Goal: Find specific page/section: Find specific page/section

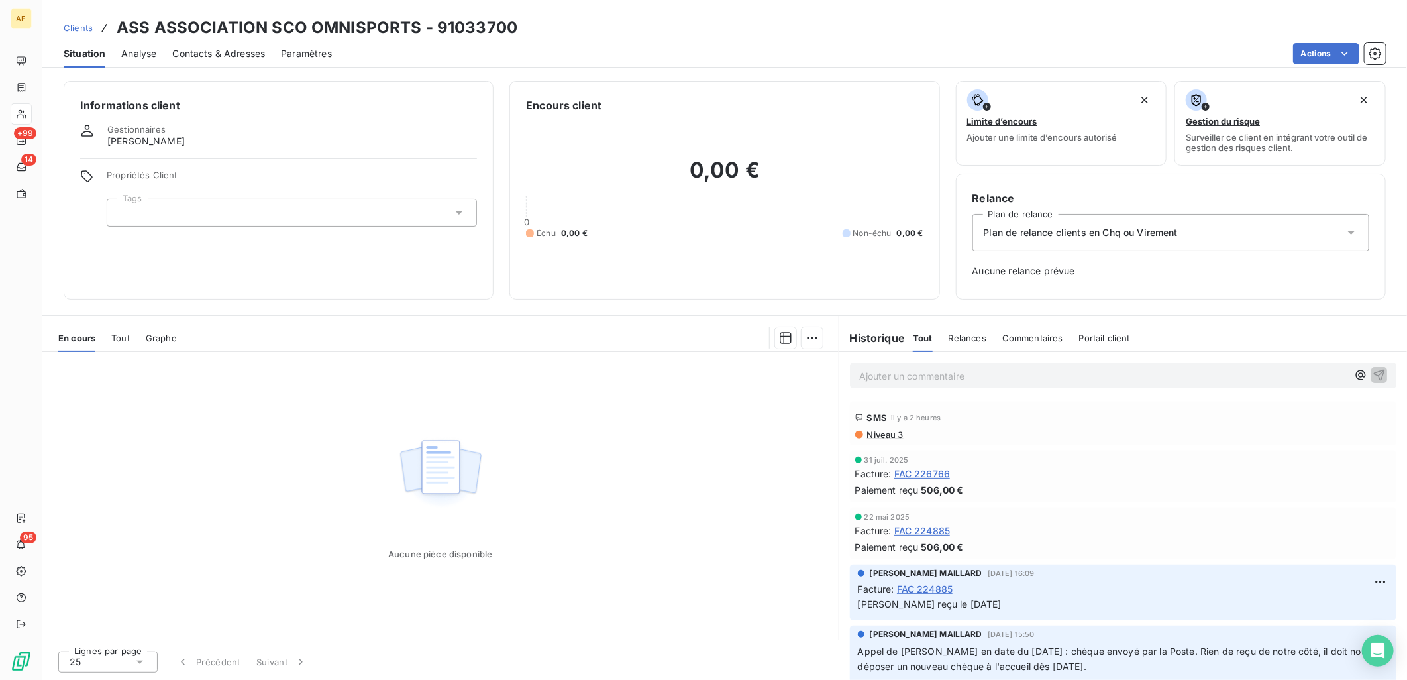
click at [83, 29] on span "Clients" at bounding box center [78, 28] width 29 height 11
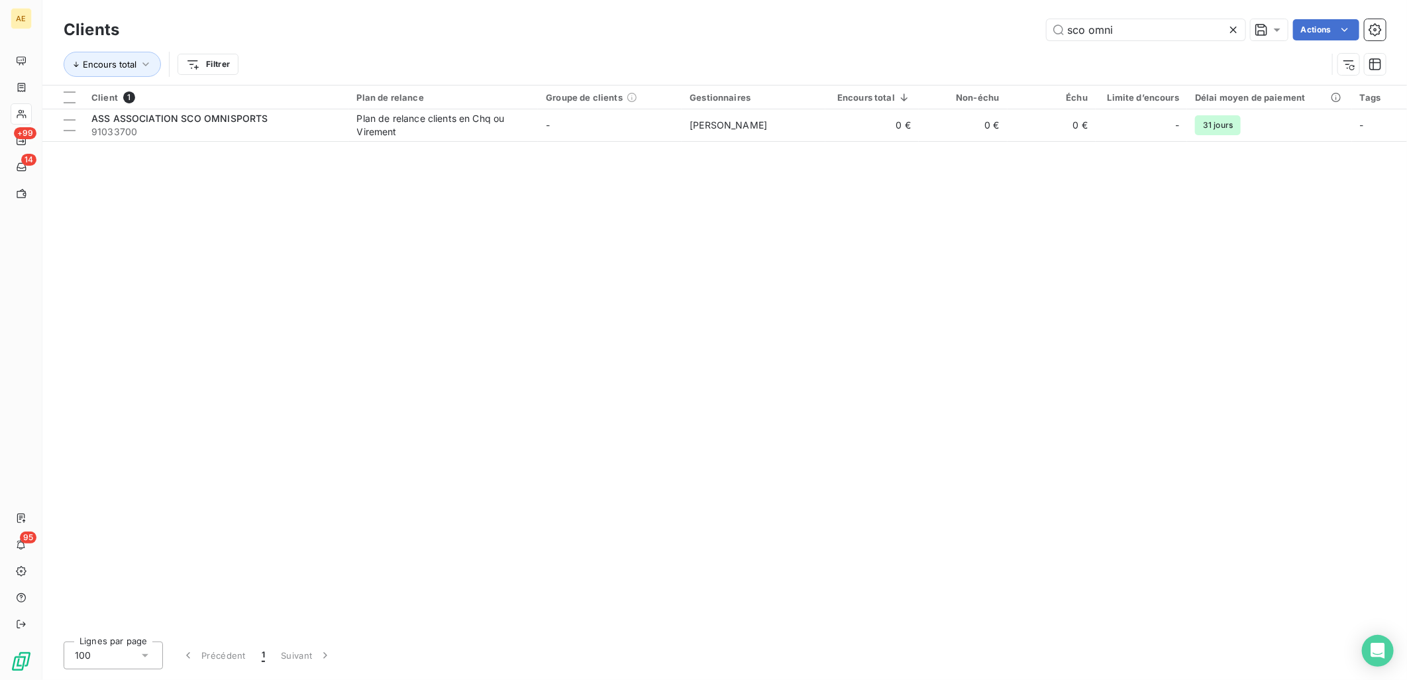
drag, startPoint x: 1150, startPoint y: 36, endPoint x: 670, endPoint y: 50, distance: 479.7
click at [671, 50] on div "Clients sco omni Actions Encours total Filtrer" at bounding box center [725, 50] width 1322 height 69
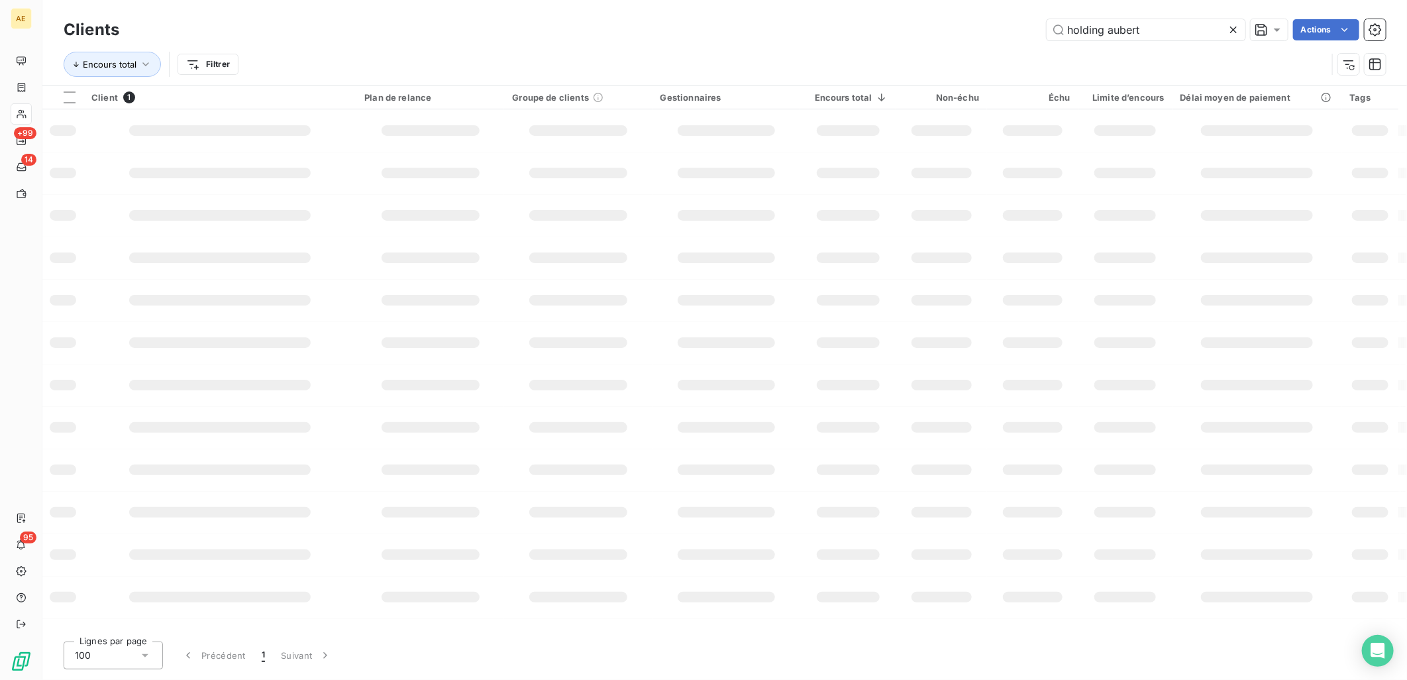
type input "holding aubert"
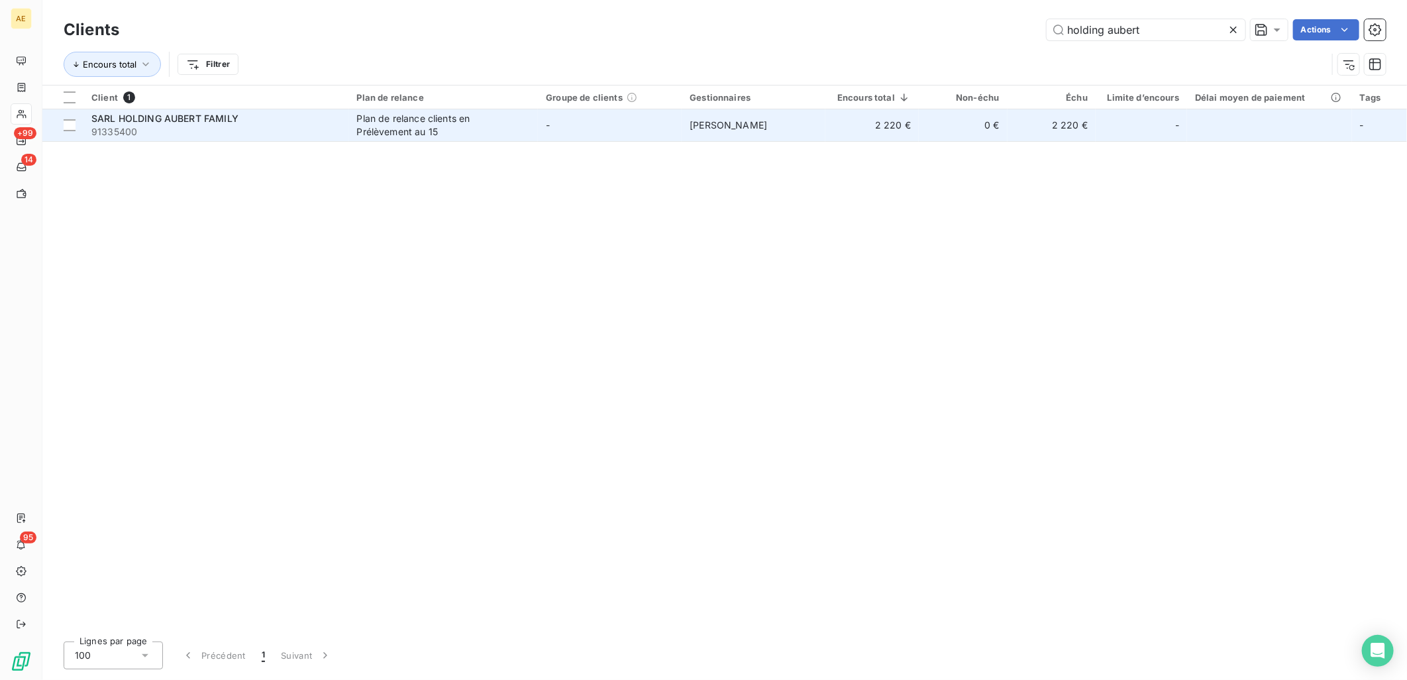
click at [329, 135] on span "91335400" at bounding box center [216, 131] width 250 height 13
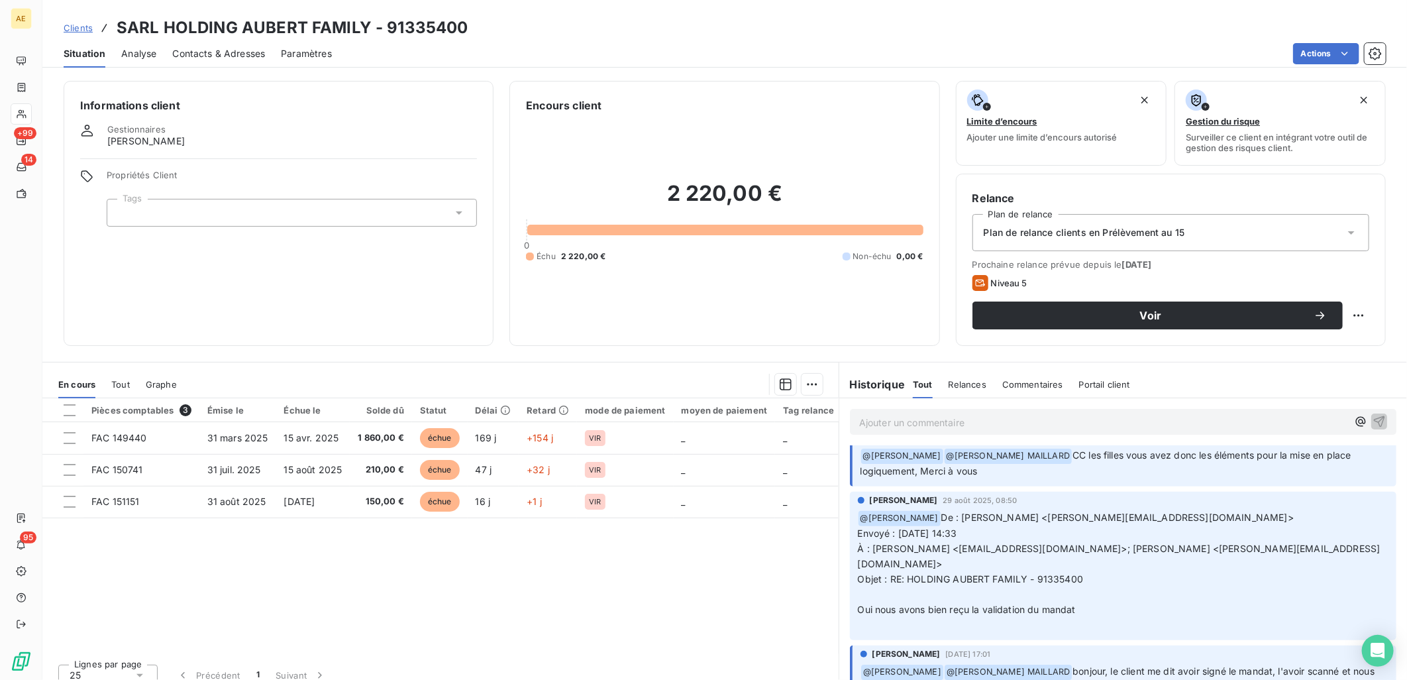
scroll to position [147, 0]
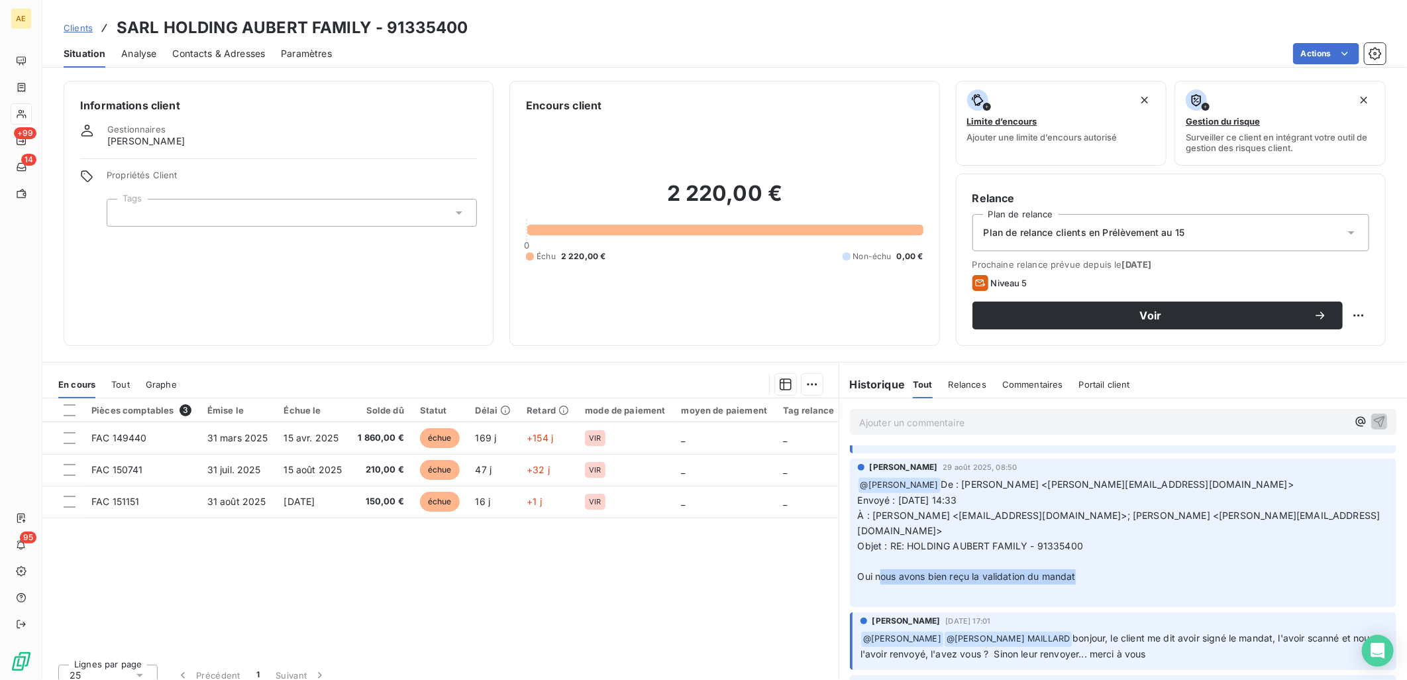
drag, startPoint x: 874, startPoint y: 556, endPoint x: 1081, endPoint y: 556, distance: 206.6
click at [1078, 556] on p "﻿ @ [PERSON_NAME] De : [PERSON_NAME] <[PERSON_NAME][EMAIL_ADDRESS][DOMAIN_NAME]…" at bounding box center [1123, 538] width 530 height 122
drag, startPoint x: 1081, startPoint y: 556, endPoint x: 1176, endPoint y: 556, distance: 94.7
click at [1176, 556] on p "﻿ @ [PERSON_NAME] De : [PERSON_NAME] <[PERSON_NAME][EMAIL_ADDRESS][DOMAIN_NAME]…" at bounding box center [1123, 538] width 530 height 122
drag, startPoint x: 898, startPoint y: 559, endPoint x: 1074, endPoint y: 560, distance: 176.2
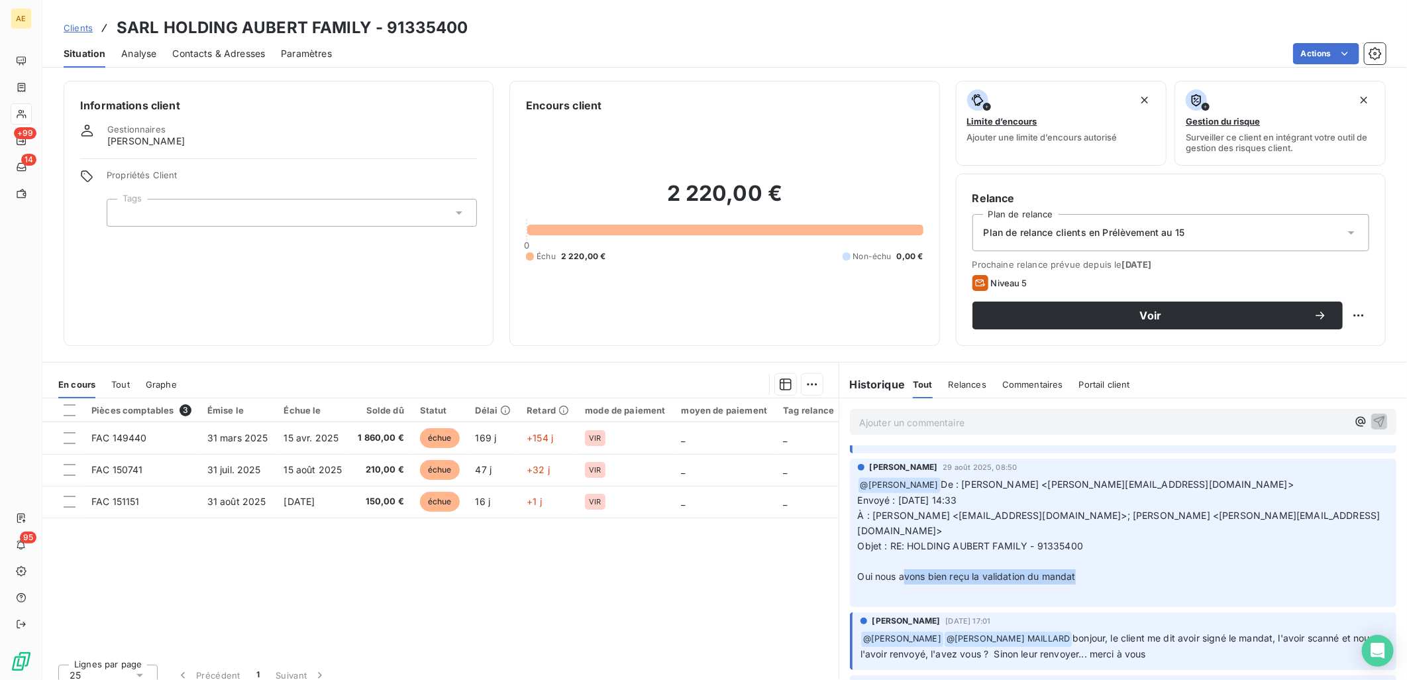
click at [1074, 560] on p "﻿ @ [PERSON_NAME] De : [PERSON_NAME] <[PERSON_NAME][EMAIL_ADDRESS][DOMAIN_NAME]…" at bounding box center [1123, 538] width 530 height 122
drag, startPoint x: 1074, startPoint y: 560, endPoint x: 1181, endPoint y: 554, distance: 106.8
click at [1181, 554] on p "﻿ @ [PERSON_NAME] De : [PERSON_NAME] <[PERSON_NAME][EMAIL_ADDRESS][DOMAIN_NAME]…" at bounding box center [1123, 538] width 530 height 122
click at [67, 27] on span "Clients" at bounding box center [78, 28] width 29 height 11
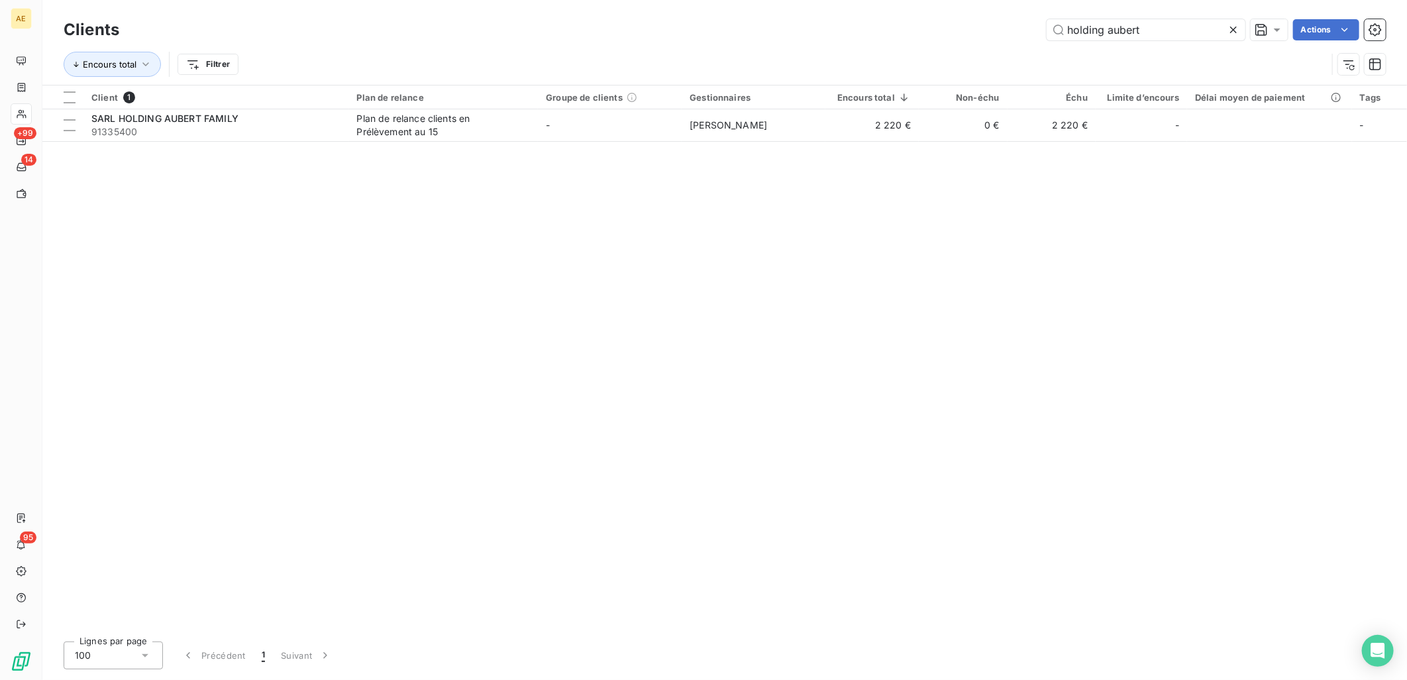
drag, startPoint x: 1146, startPoint y: 34, endPoint x: 864, endPoint y: 38, distance: 282.2
click at [878, 38] on div "holding aubert Actions" at bounding box center [760, 29] width 1250 height 21
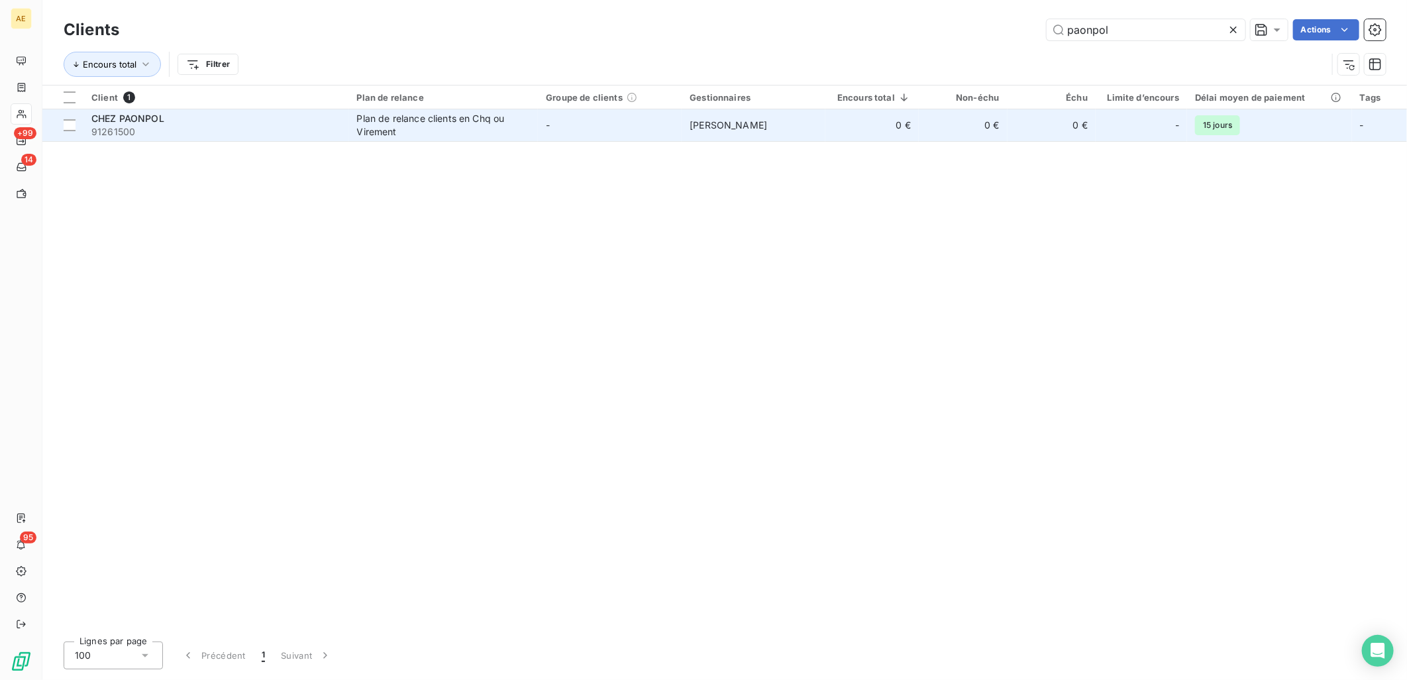
type input "paonpol"
click at [401, 122] on div "Plan de relance clients en Chq ou Virement" at bounding box center [440, 125] width 166 height 26
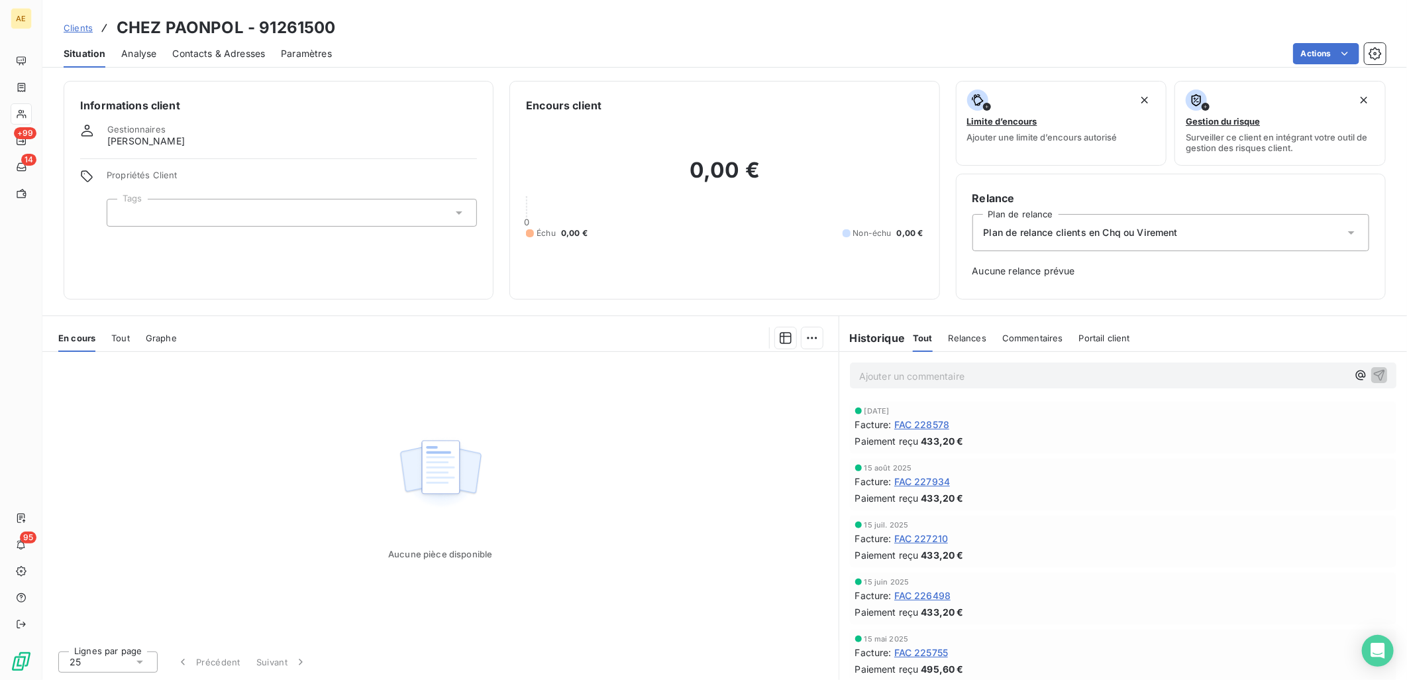
click at [926, 485] on span "FAC 227934" at bounding box center [922, 481] width 56 height 14
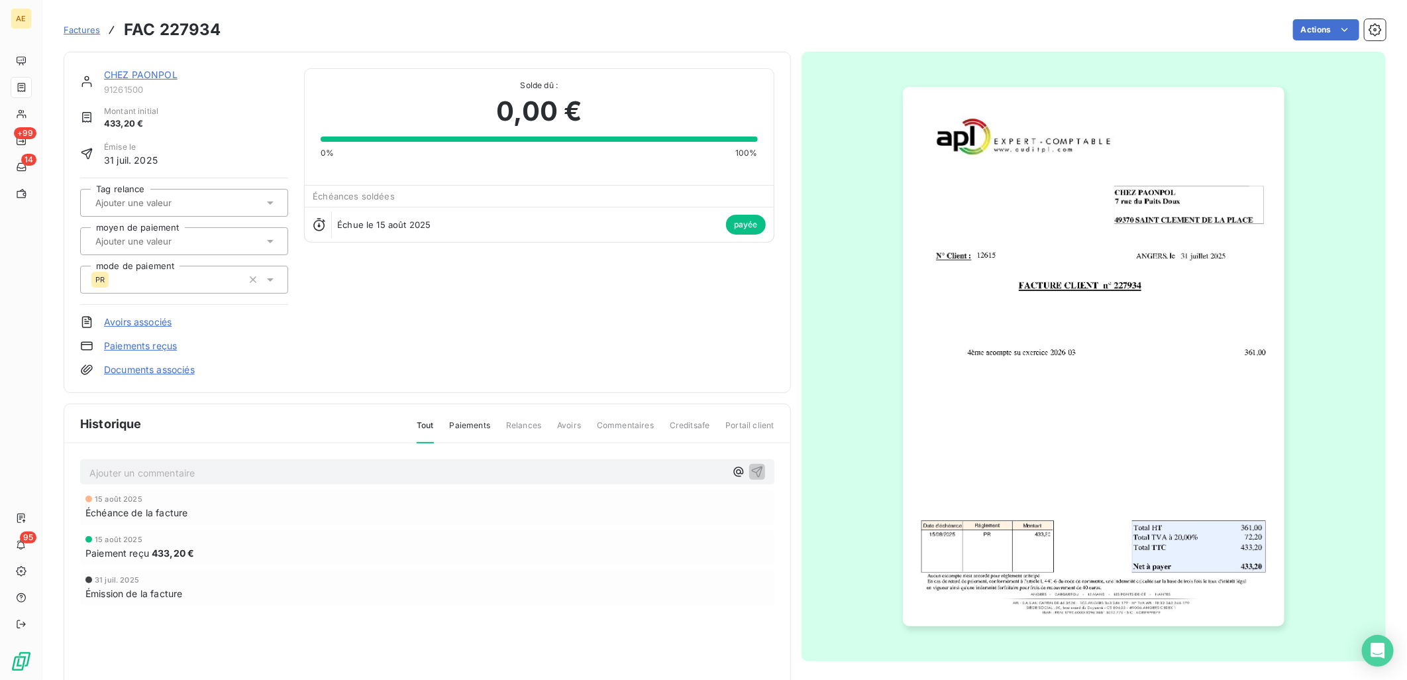
click at [1152, 435] on img "button" at bounding box center [1093, 356] width 381 height 539
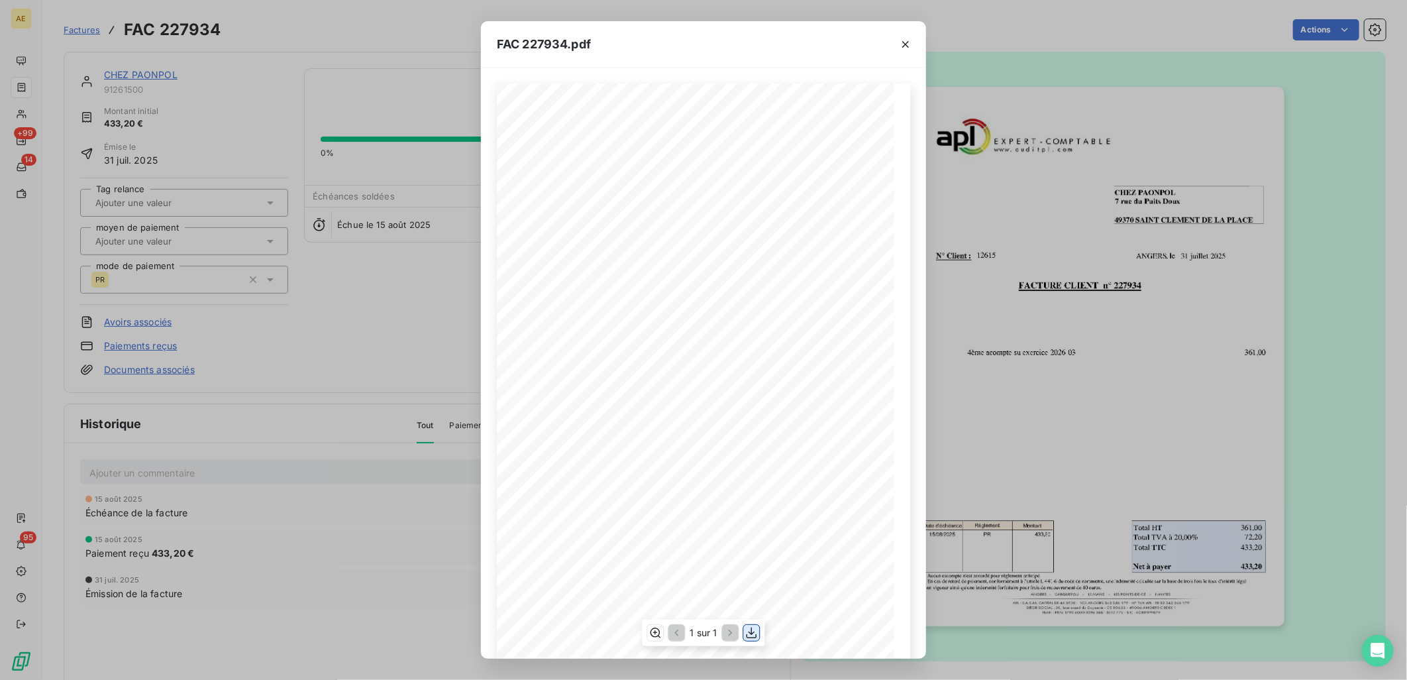
click at [752, 632] on icon "button" at bounding box center [751, 632] width 11 height 11
click at [132, 70] on div "FAC 227934.pdf FACTURE CLIENT n° 227934 CHEZ PAONPOL [STREET_ADDRESS] [DATE] N°…" at bounding box center [703, 340] width 1407 height 680
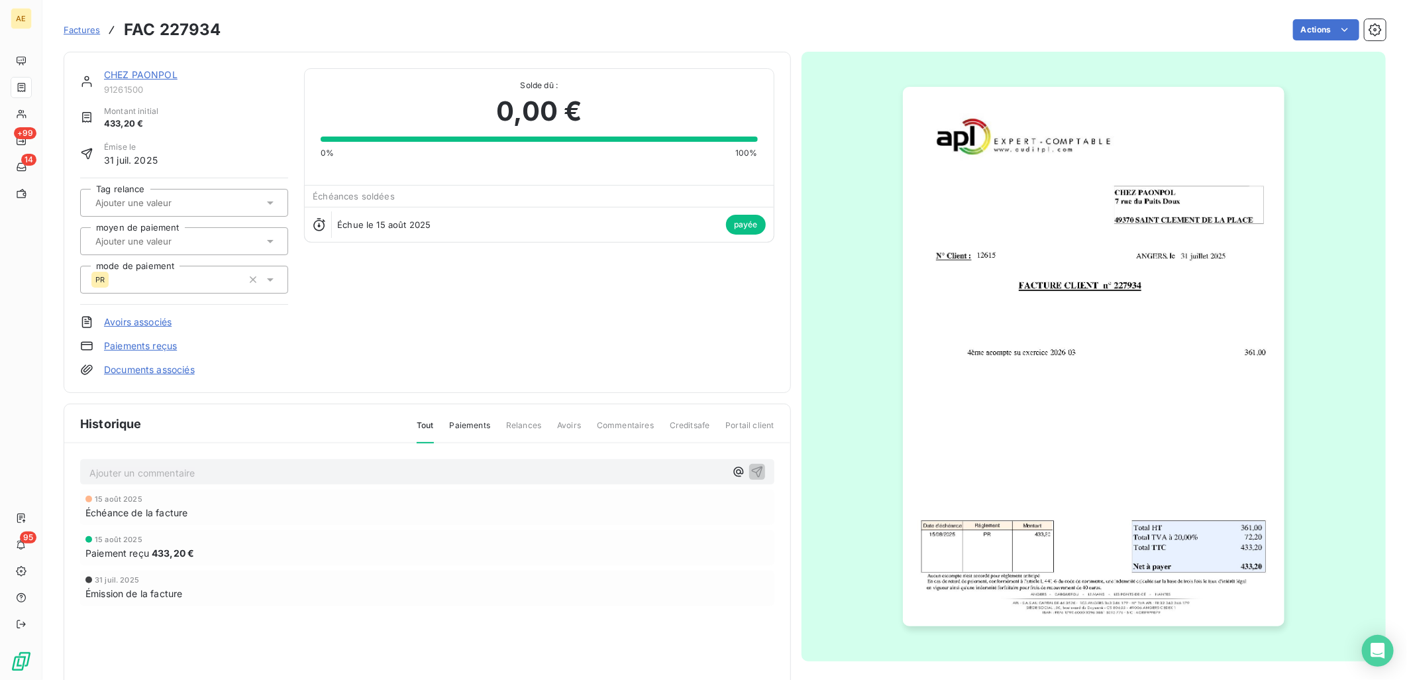
click at [132, 70] on link "CHEZ PAONPOL" at bounding box center [141, 74] width 74 height 11
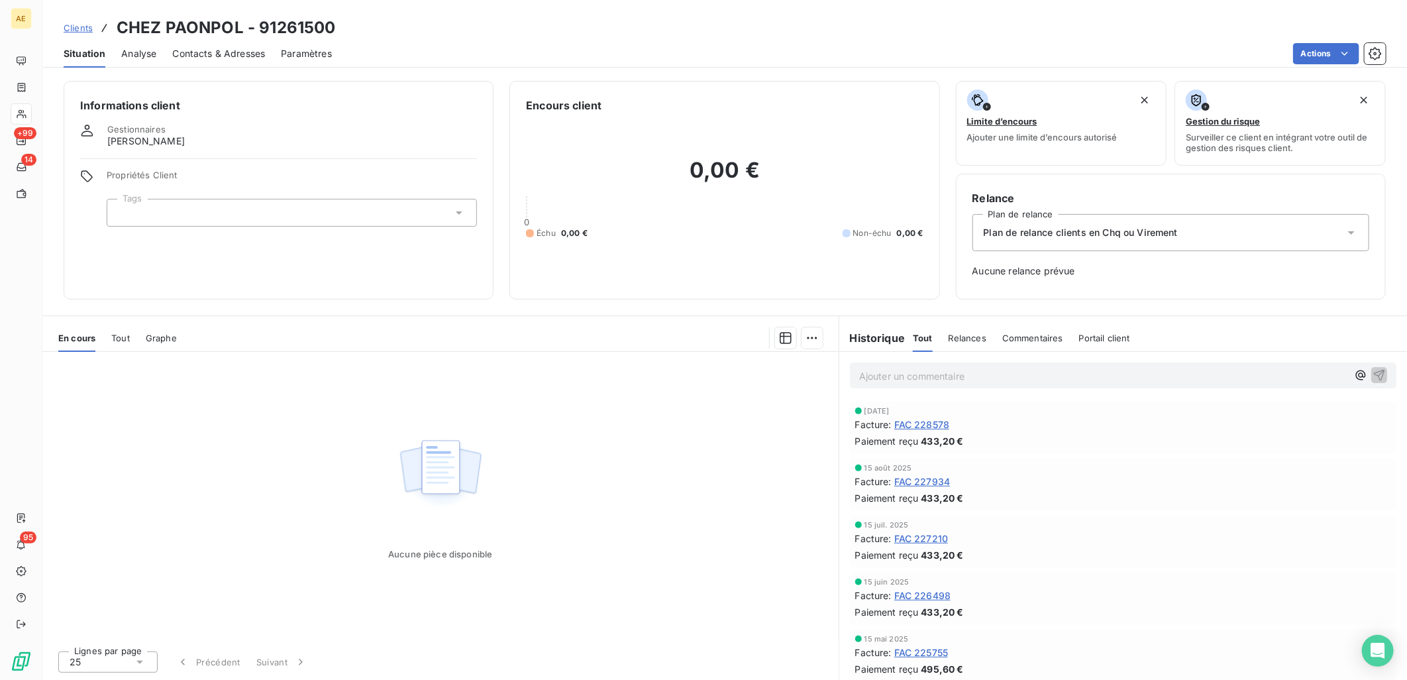
click at [948, 420] on span "FAC 228578" at bounding box center [922, 424] width 56 height 14
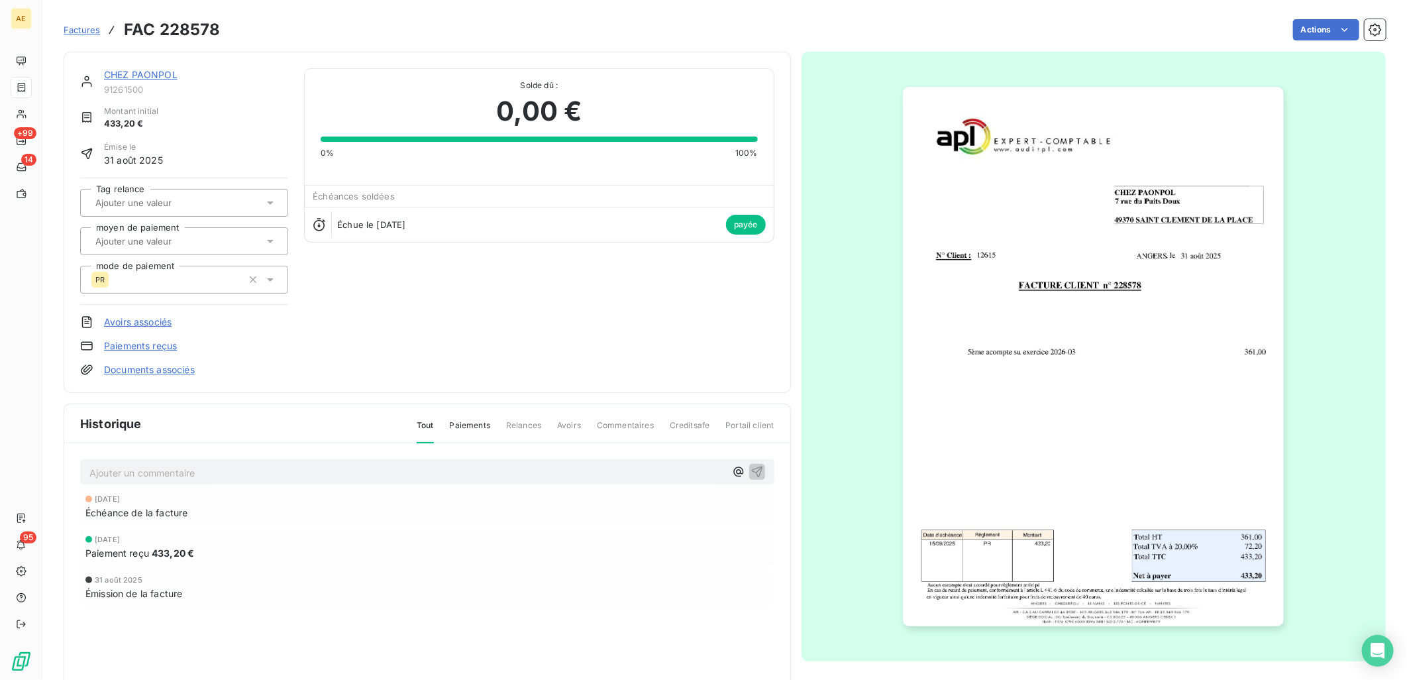
click at [1042, 422] on img "button" at bounding box center [1093, 356] width 381 height 539
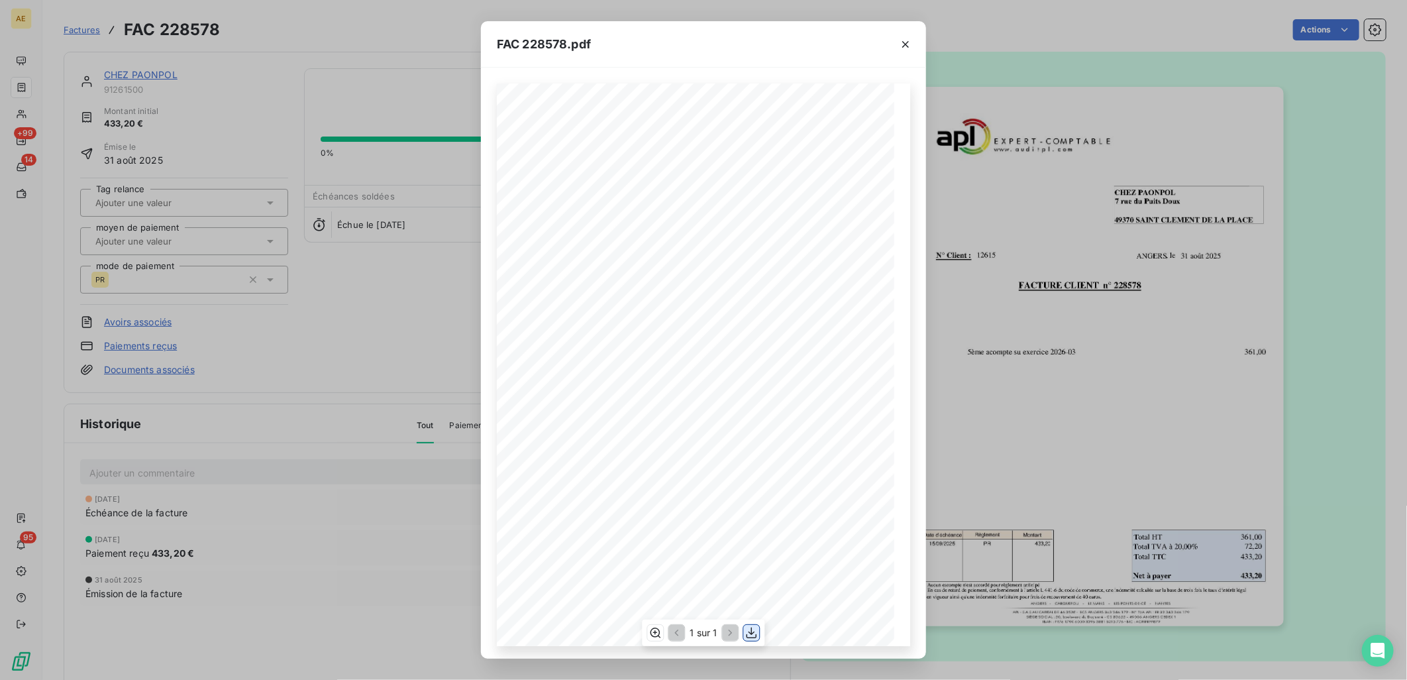
click at [753, 637] on icon "button" at bounding box center [751, 632] width 11 height 11
click at [899, 47] on icon "button" at bounding box center [905, 44] width 13 height 13
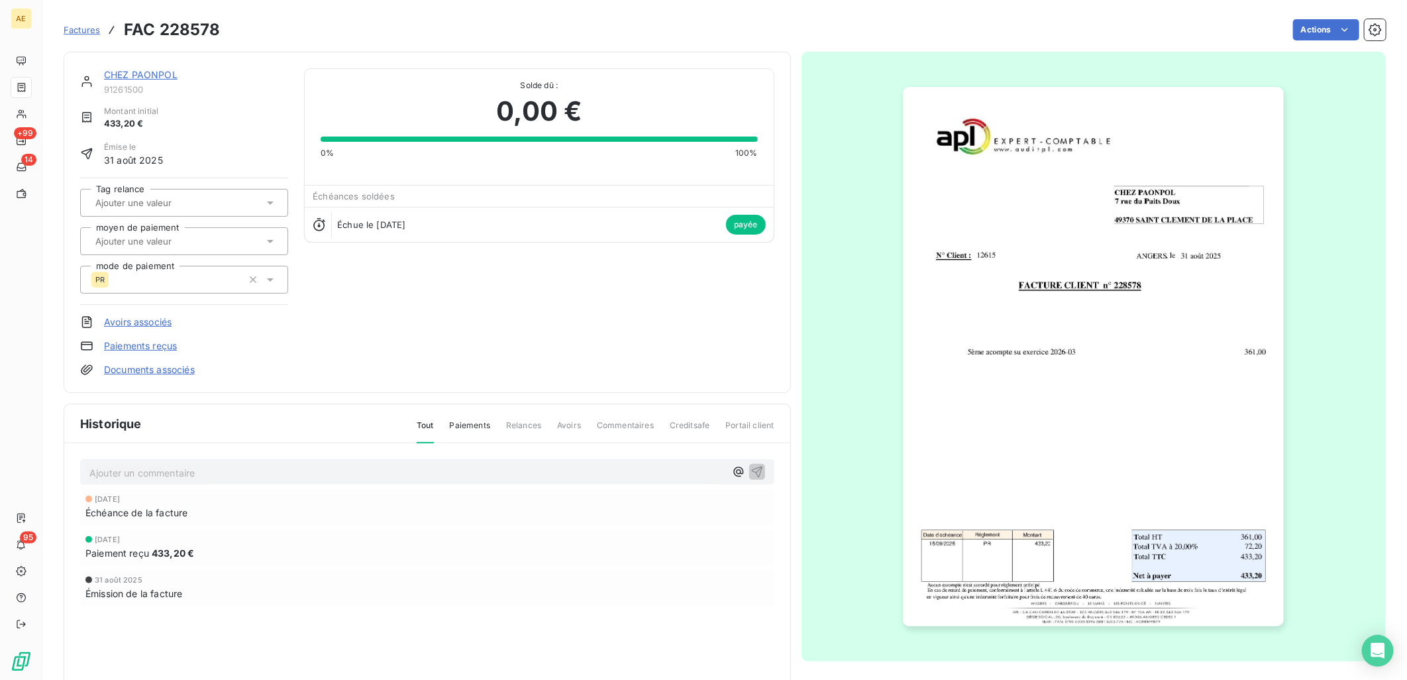
click at [158, 76] on link "CHEZ PAONPOL" at bounding box center [141, 74] width 74 height 11
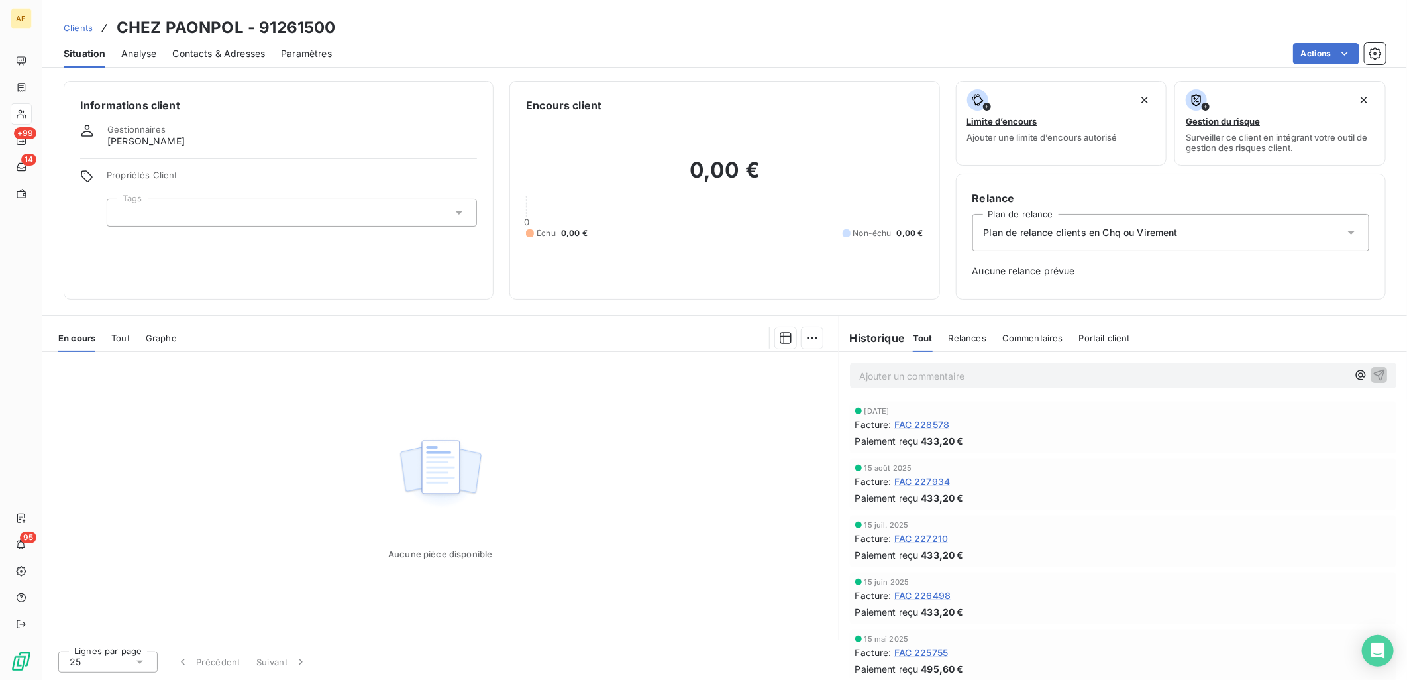
click at [81, 25] on span "Clients" at bounding box center [78, 28] width 29 height 11
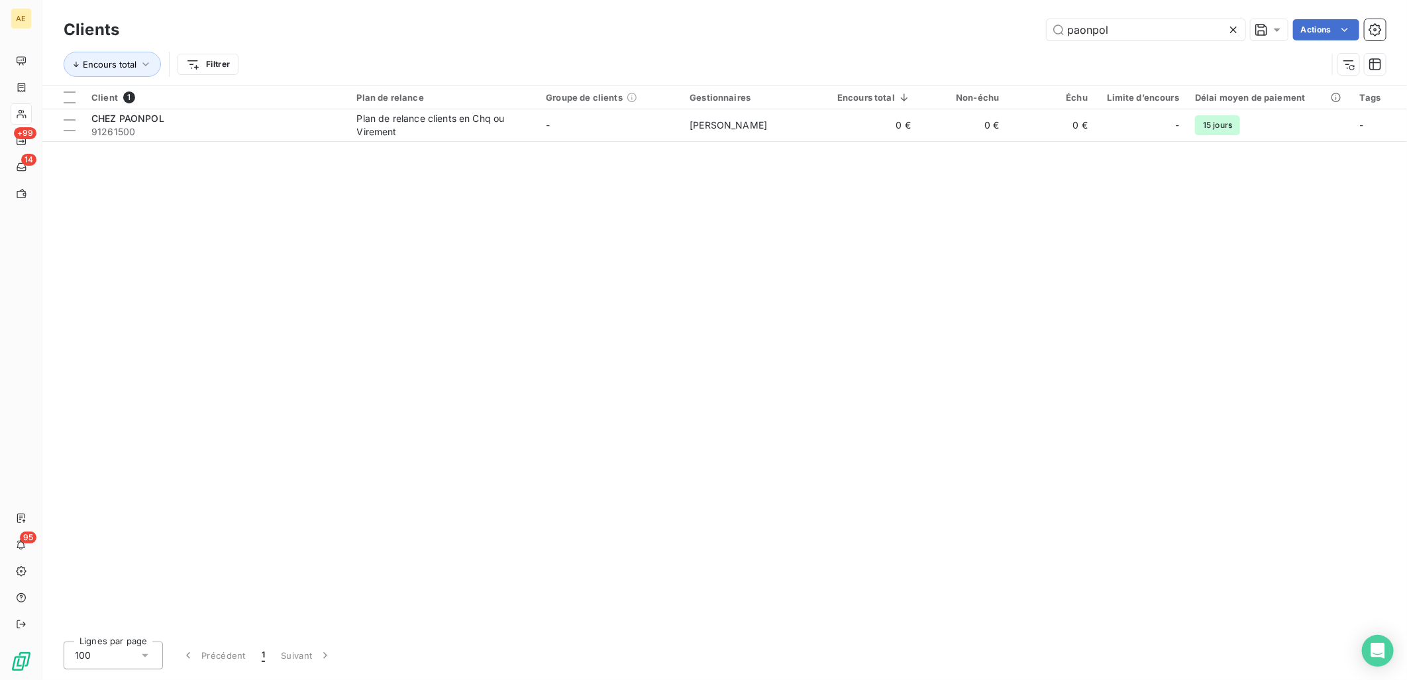
drag, startPoint x: 1148, startPoint y: 30, endPoint x: 775, endPoint y: 44, distance: 373.8
click at [775, 44] on div "Clients paonpol Actions Encours total Filtrer" at bounding box center [725, 50] width 1322 height 69
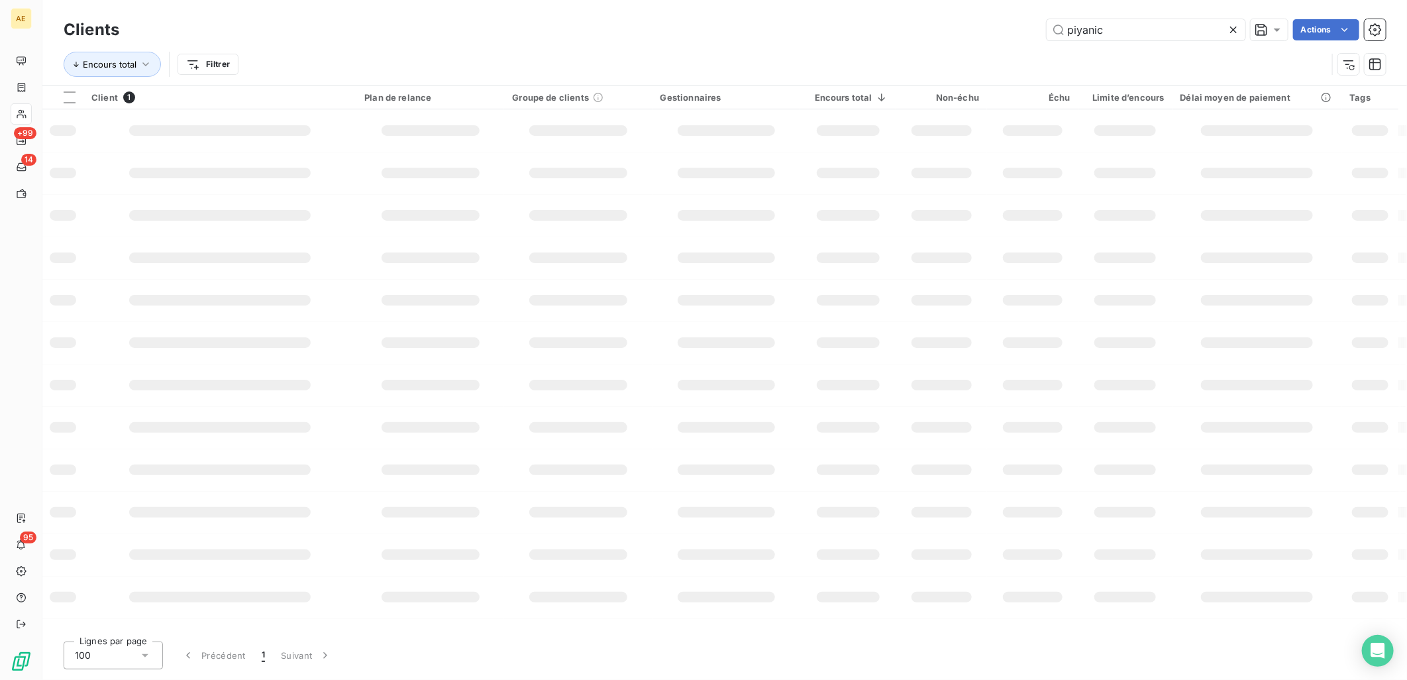
type input "piyanic"
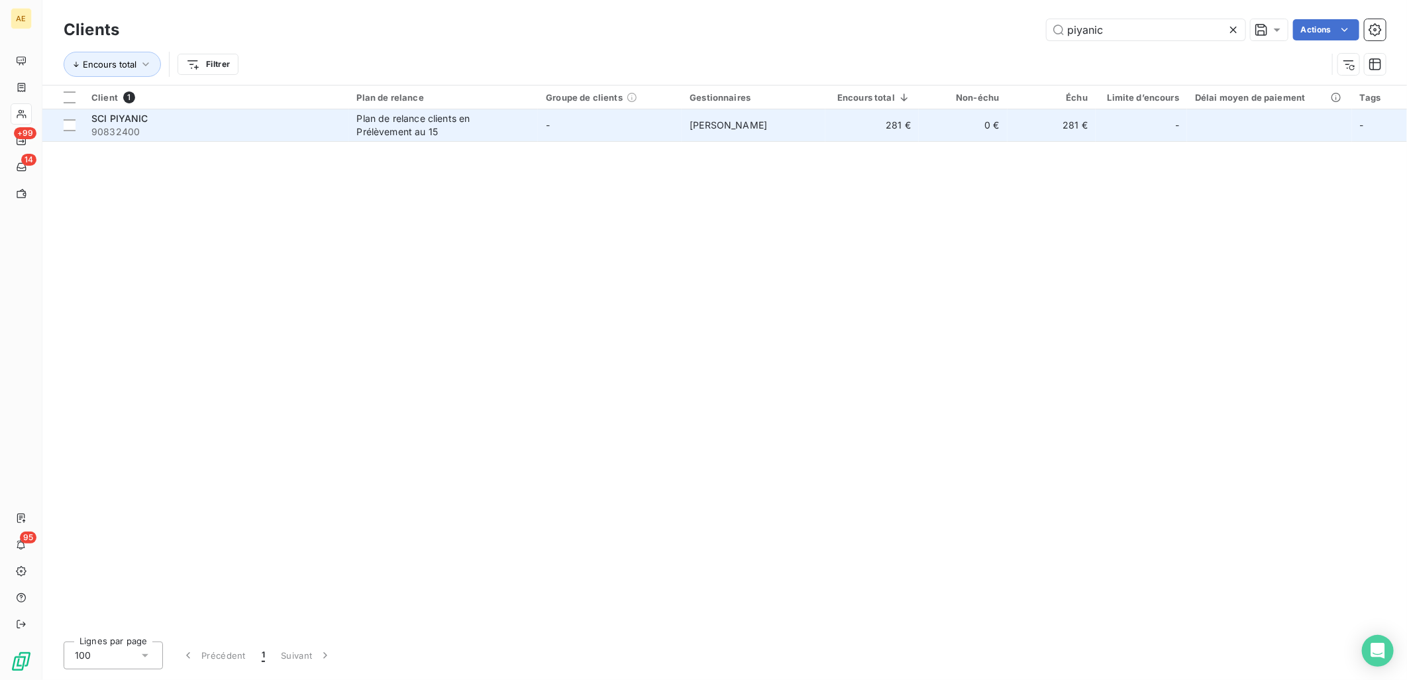
click at [325, 123] on div "SCI PIYANIC" at bounding box center [216, 118] width 250 height 13
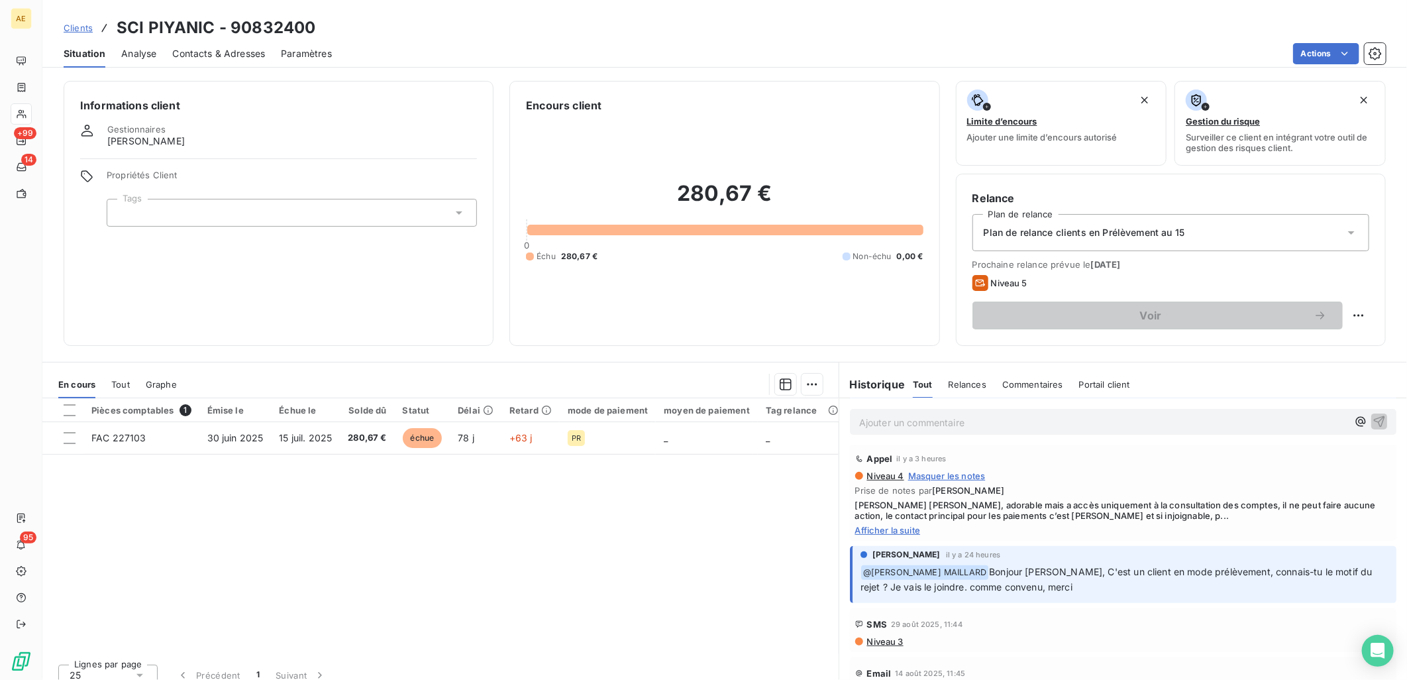
scroll to position [294, 0]
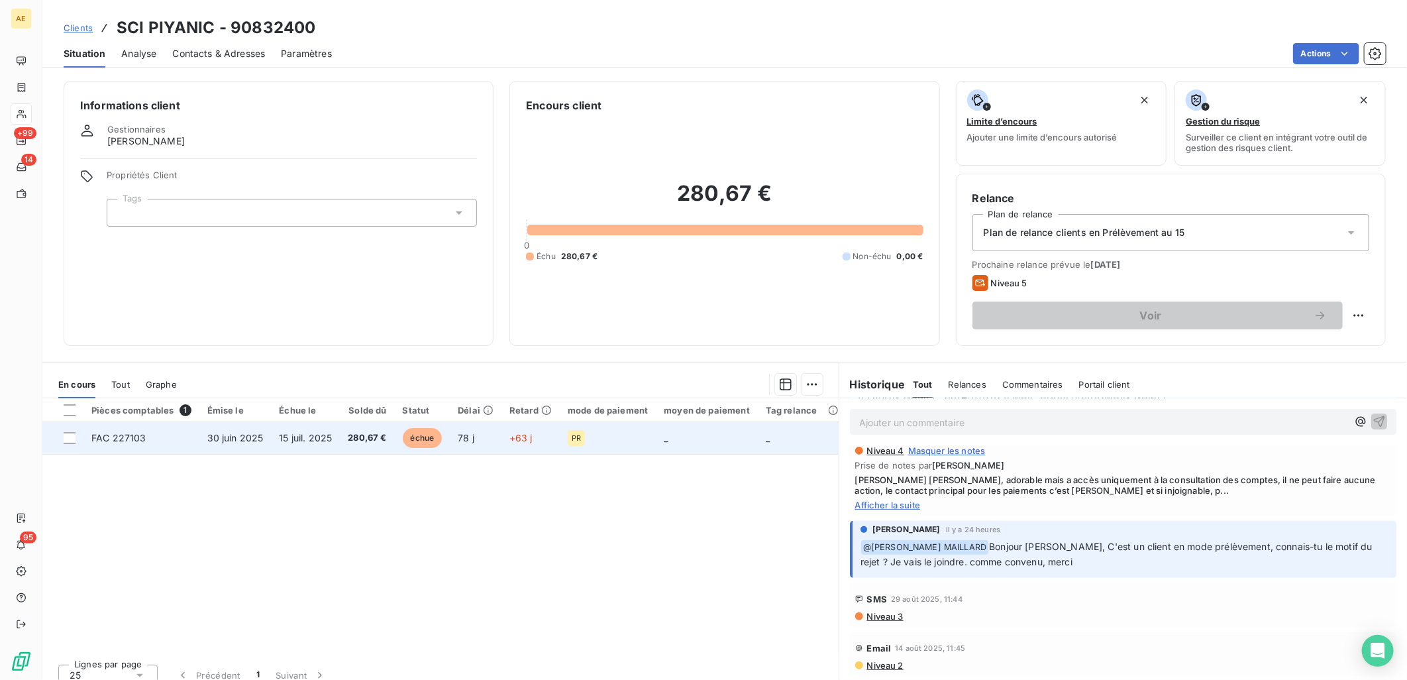
click at [258, 433] on span "30 juin 2025" at bounding box center [235, 437] width 56 height 11
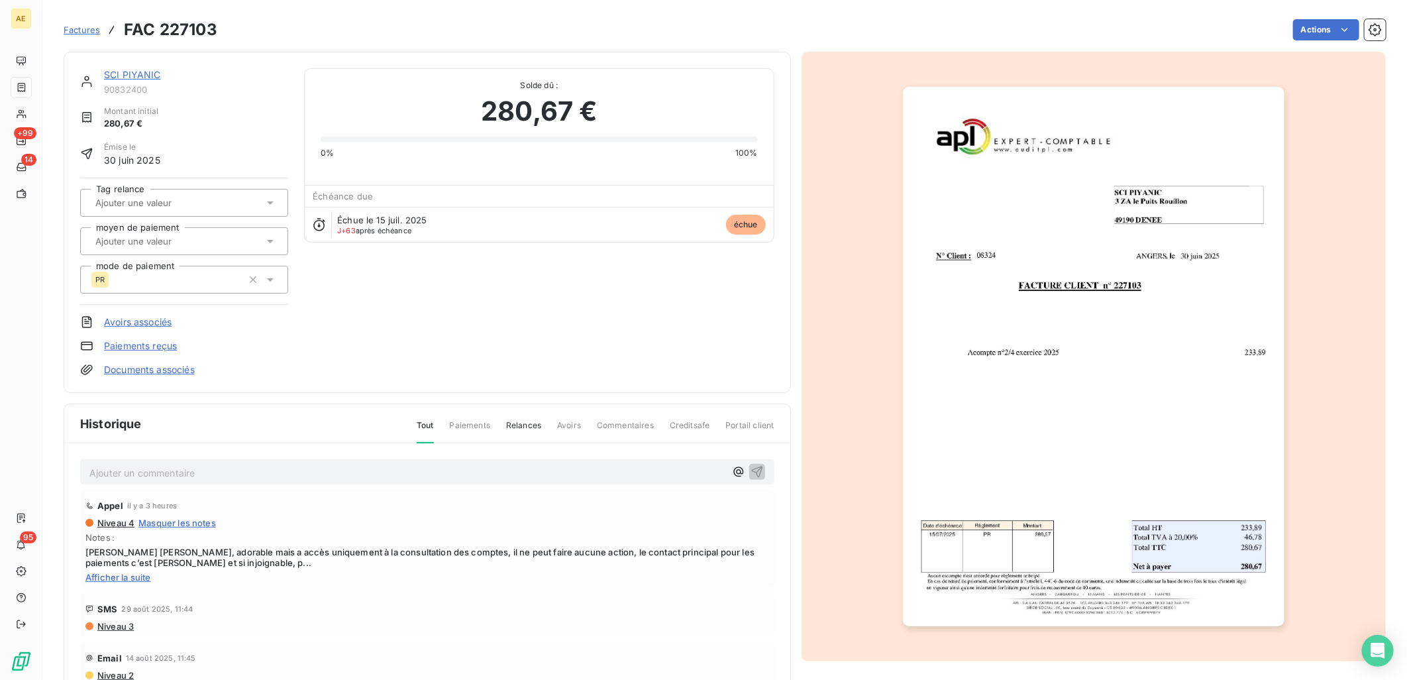
click at [151, 77] on link "SCI PIYANIC" at bounding box center [132, 74] width 57 height 11
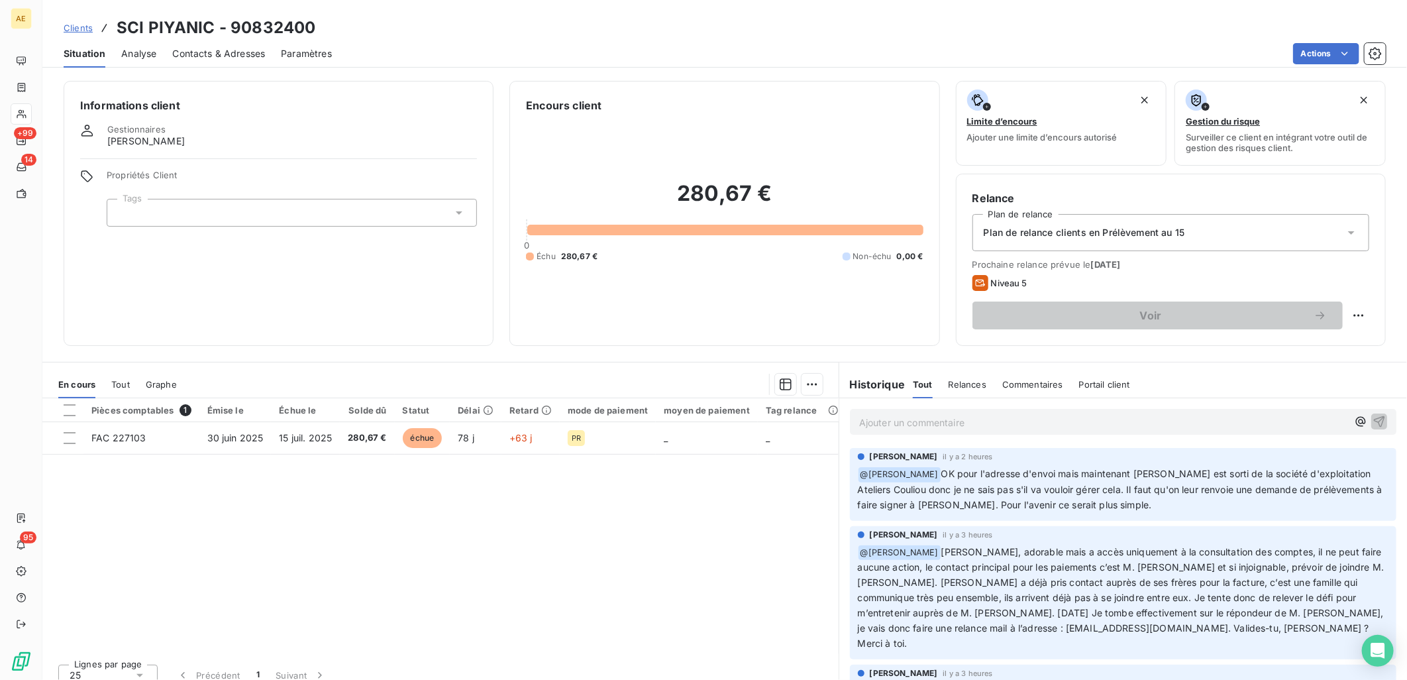
click at [76, 24] on span "Clients" at bounding box center [78, 28] width 29 height 11
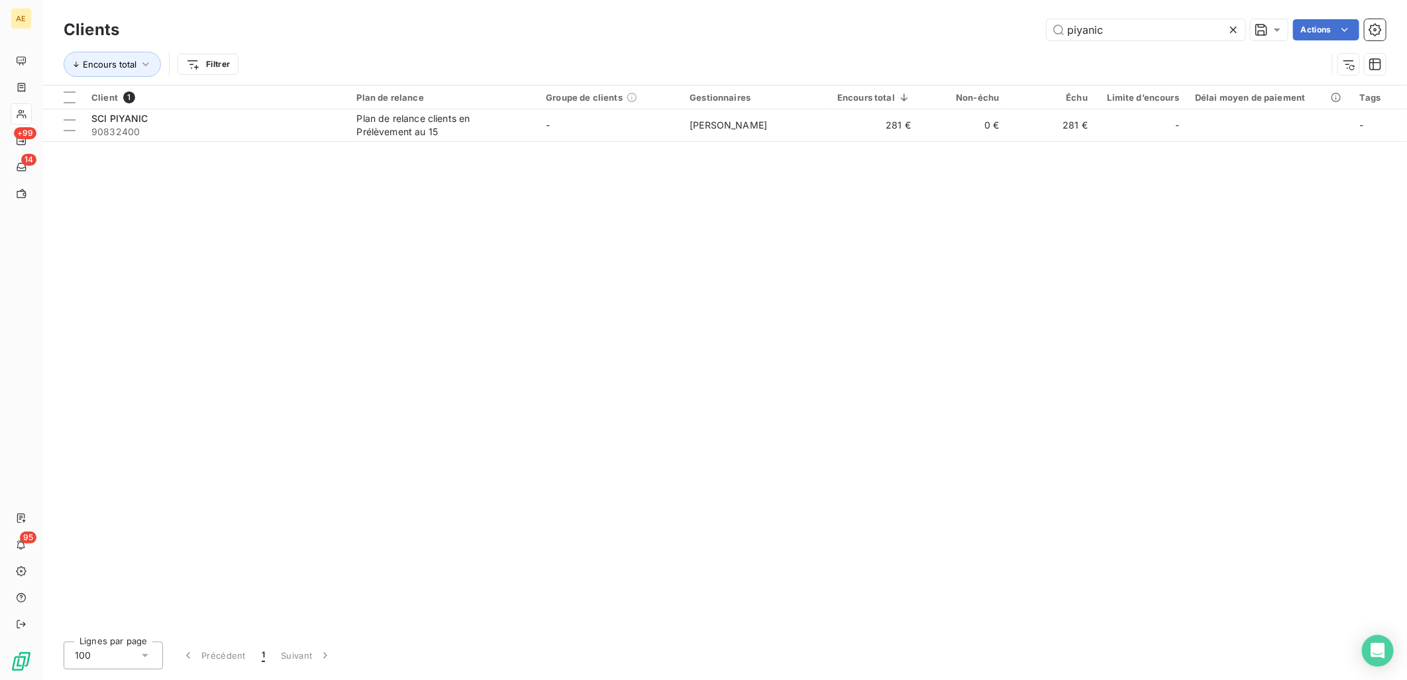
drag, startPoint x: 1031, startPoint y: 33, endPoint x: 933, endPoint y: 34, distance: 98.7
click at [956, 34] on div "piyanic Actions" at bounding box center [760, 29] width 1250 height 21
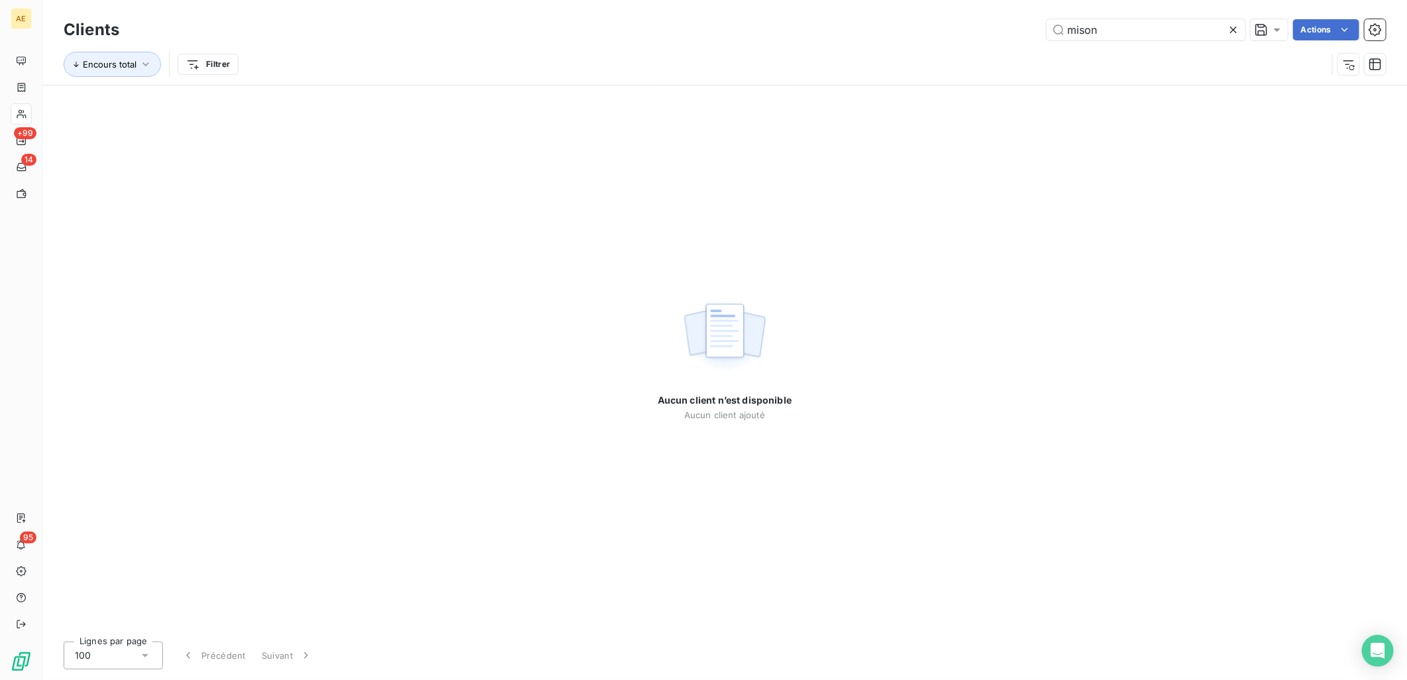
drag, startPoint x: 1103, startPoint y: 35, endPoint x: 971, endPoint y: 36, distance: 131.8
click at [971, 36] on div "mison Actions" at bounding box center [760, 29] width 1250 height 21
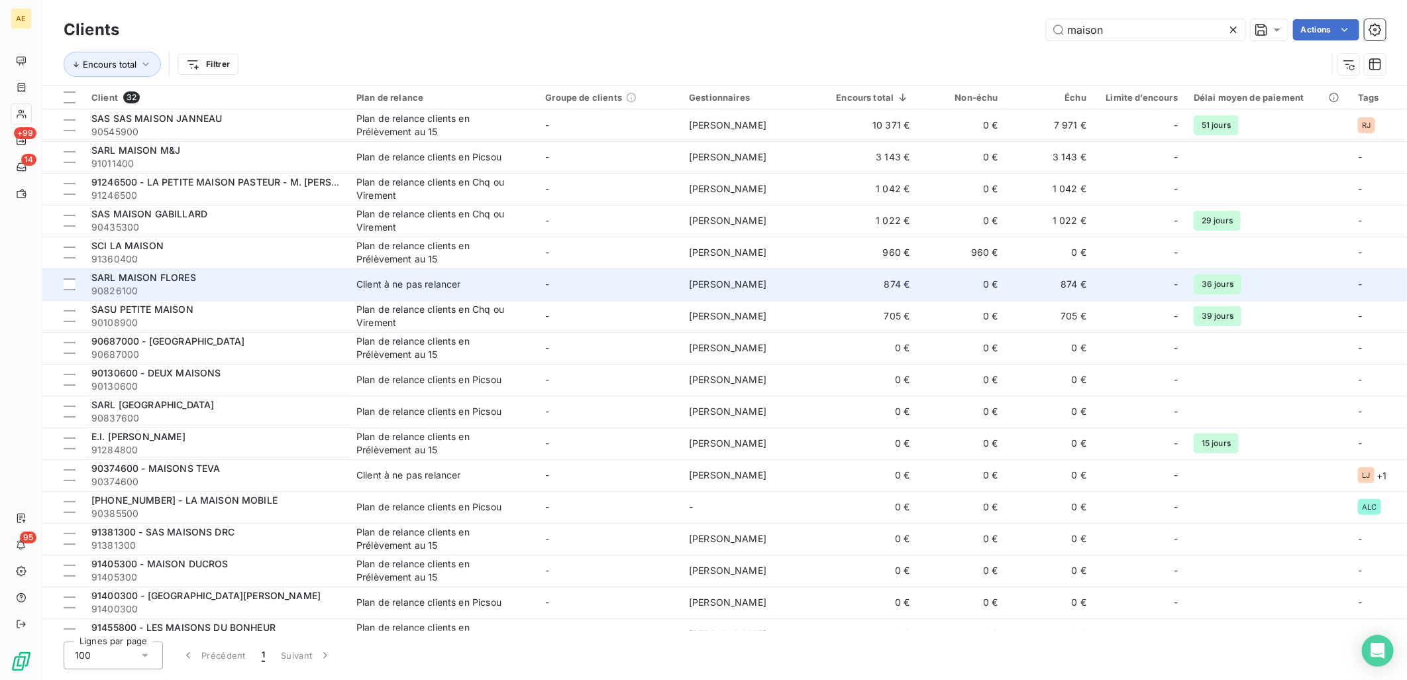
type input "maison"
click at [262, 288] on span "90826100" at bounding box center [215, 290] width 249 height 13
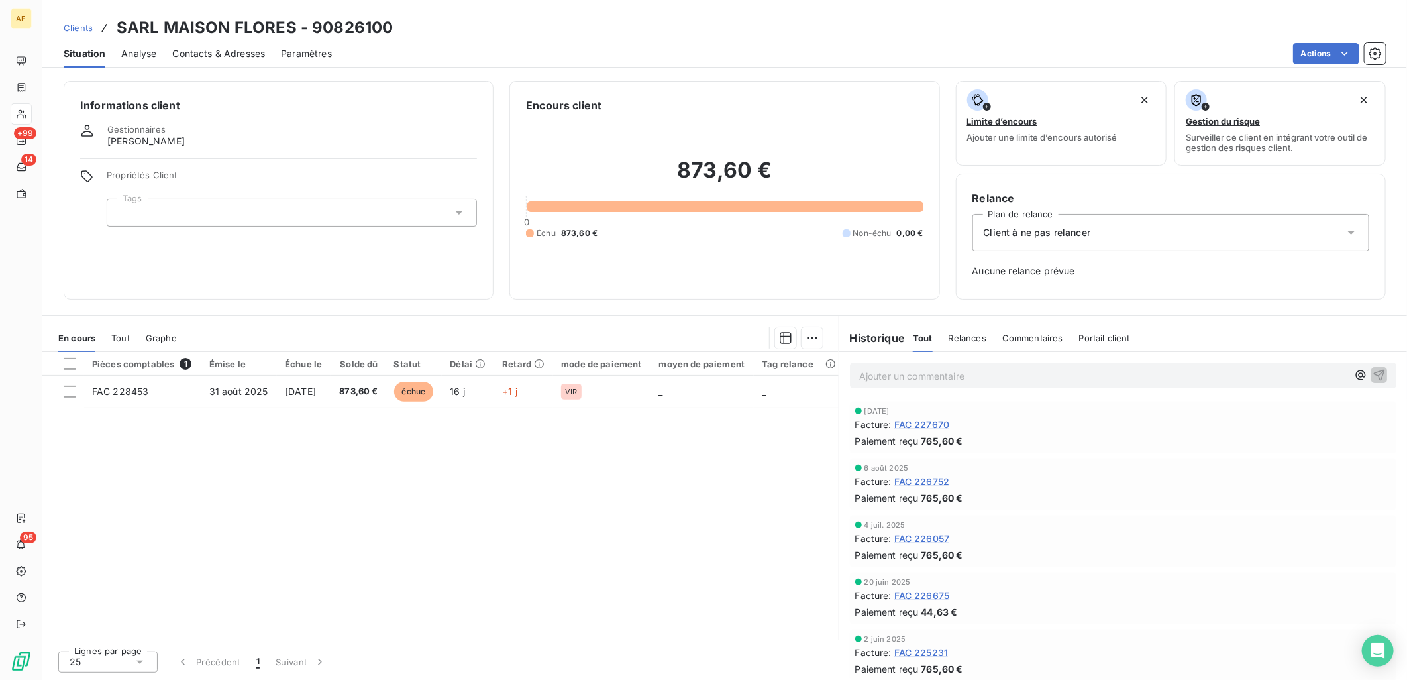
click at [925, 426] on span "FAC 227670" at bounding box center [922, 424] width 56 height 14
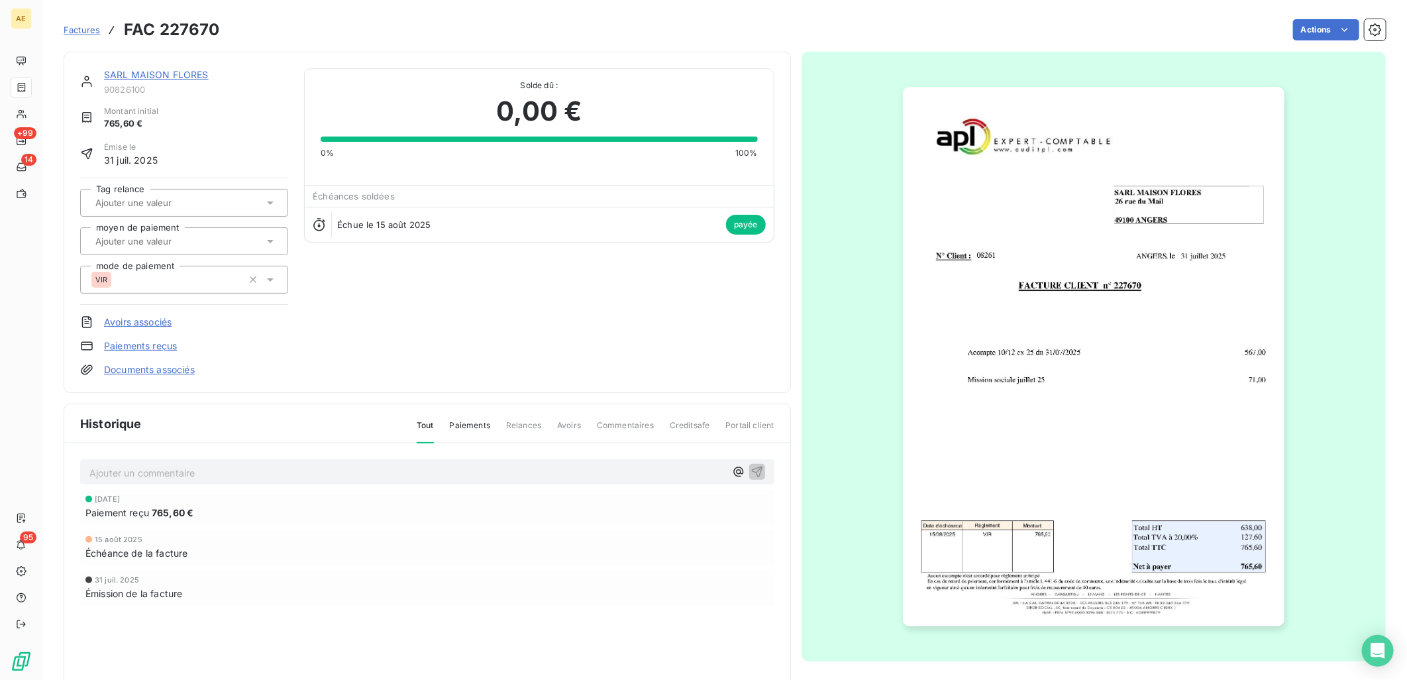
click at [1021, 247] on img "button" at bounding box center [1093, 356] width 381 height 539
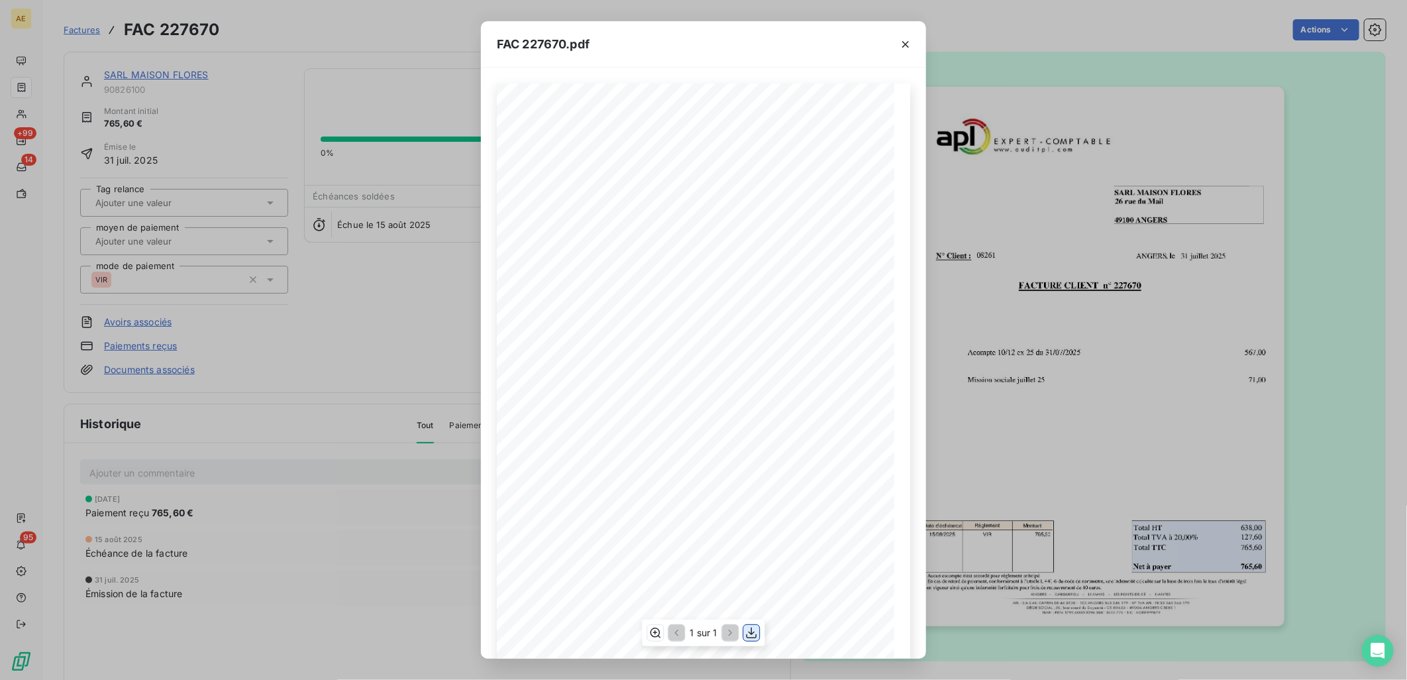
click at [747, 626] on icon "button" at bounding box center [751, 632] width 13 height 13
click at [83, 23] on div "FAC 227670.pdf FACTURE CLIENT n° 227670 [GEOGRAPHIC_DATA][STREET_ADDRESS] [DATE…" at bounding box center [703, 340] width 1407 height 680
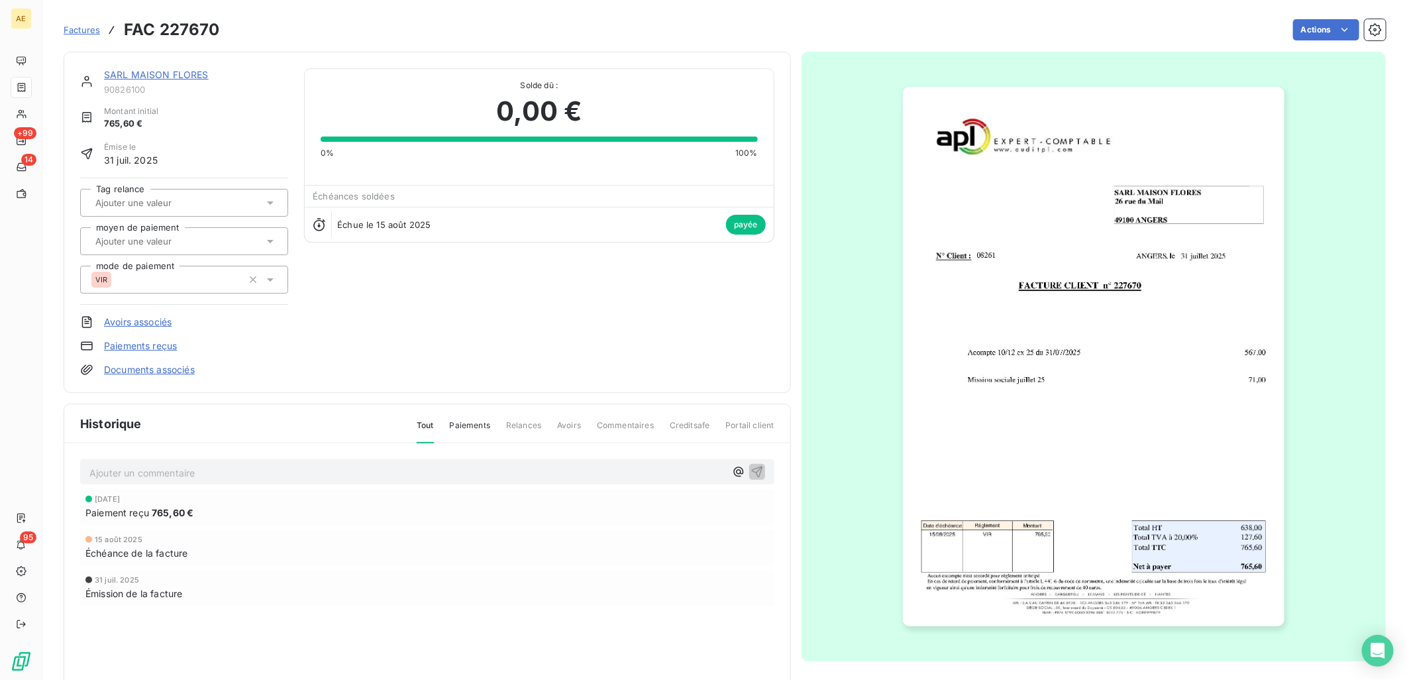
click at [150, 72] on link "SARL MAISON FLORES" at bounding box center [156, 74] width 105 height 11
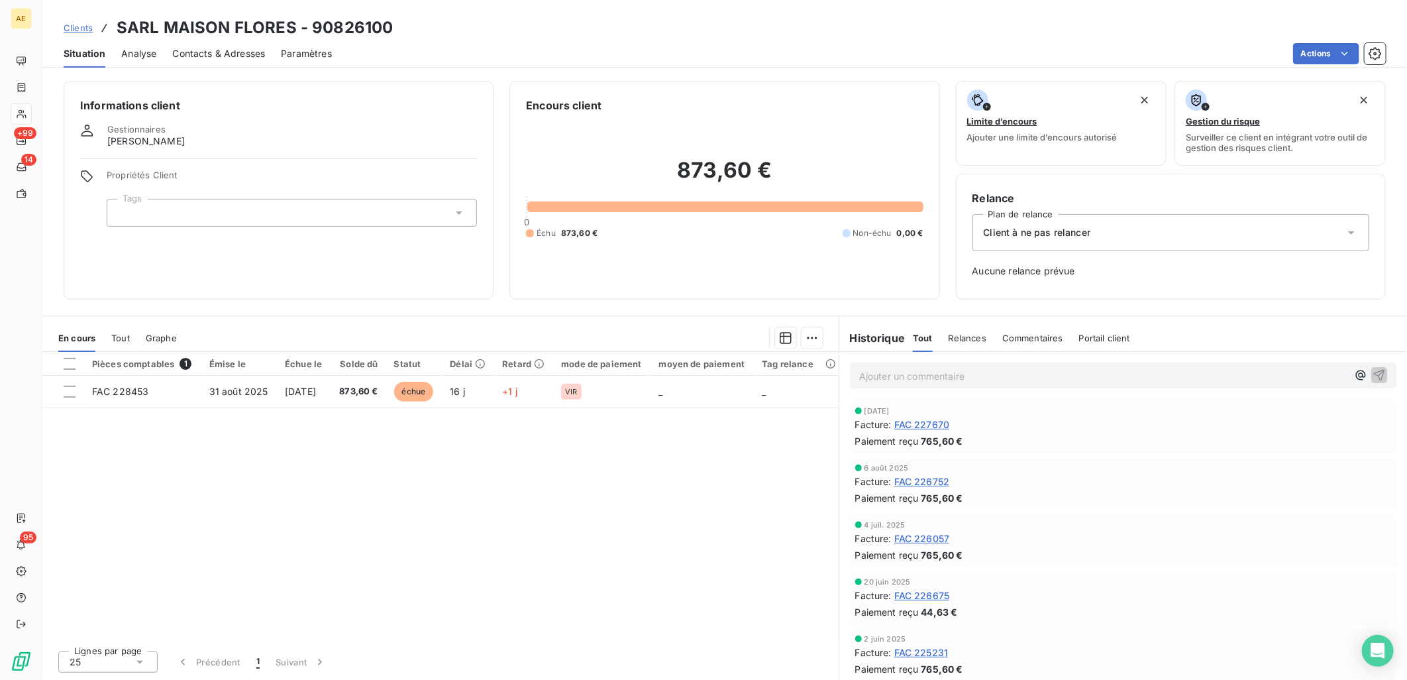
click at [73, 27] on span "Clients" at bounding box center [78, 28] width 29 height 11
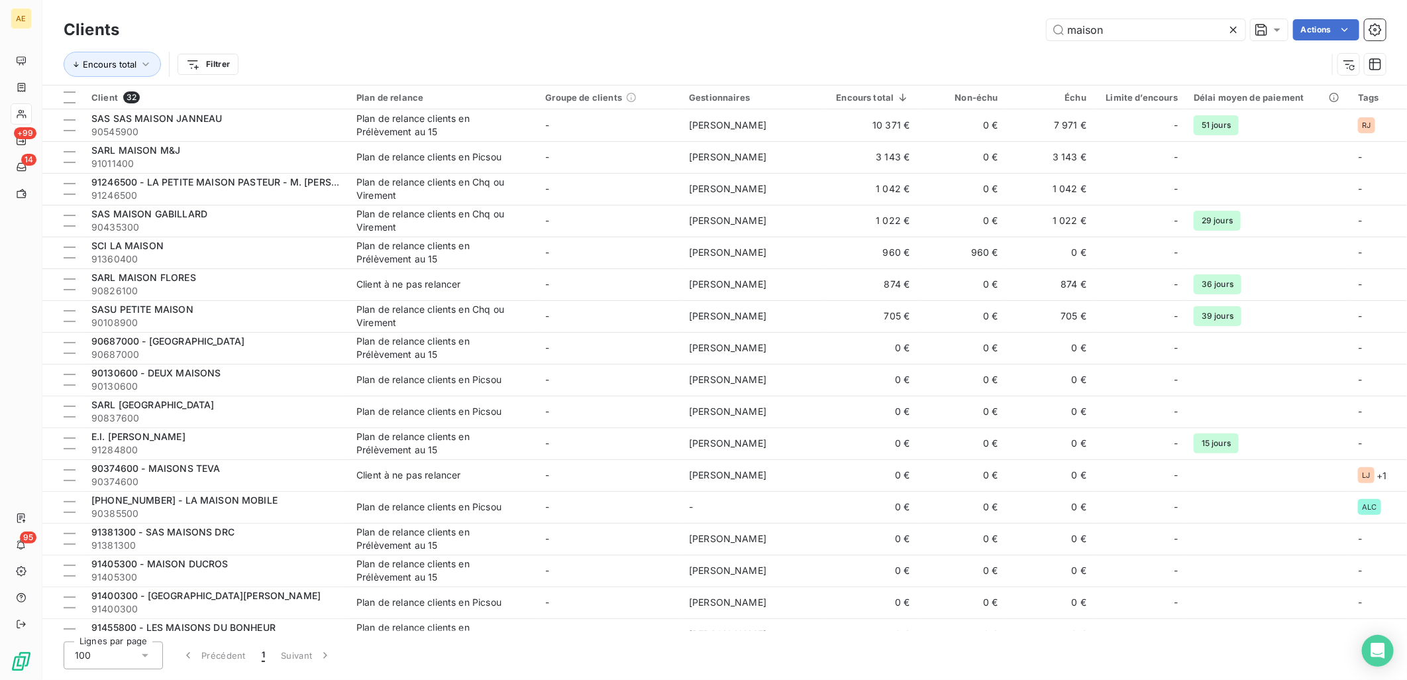
drag, startPoint x: 1105, startPoint y: 32, endPoint x: 880, endPoint y: 60, distance: 227.0
click at [882, 58] on div "Clients maison Actions Encours total Filtrer" at bounding box center [725, 50] width 1322 height 69
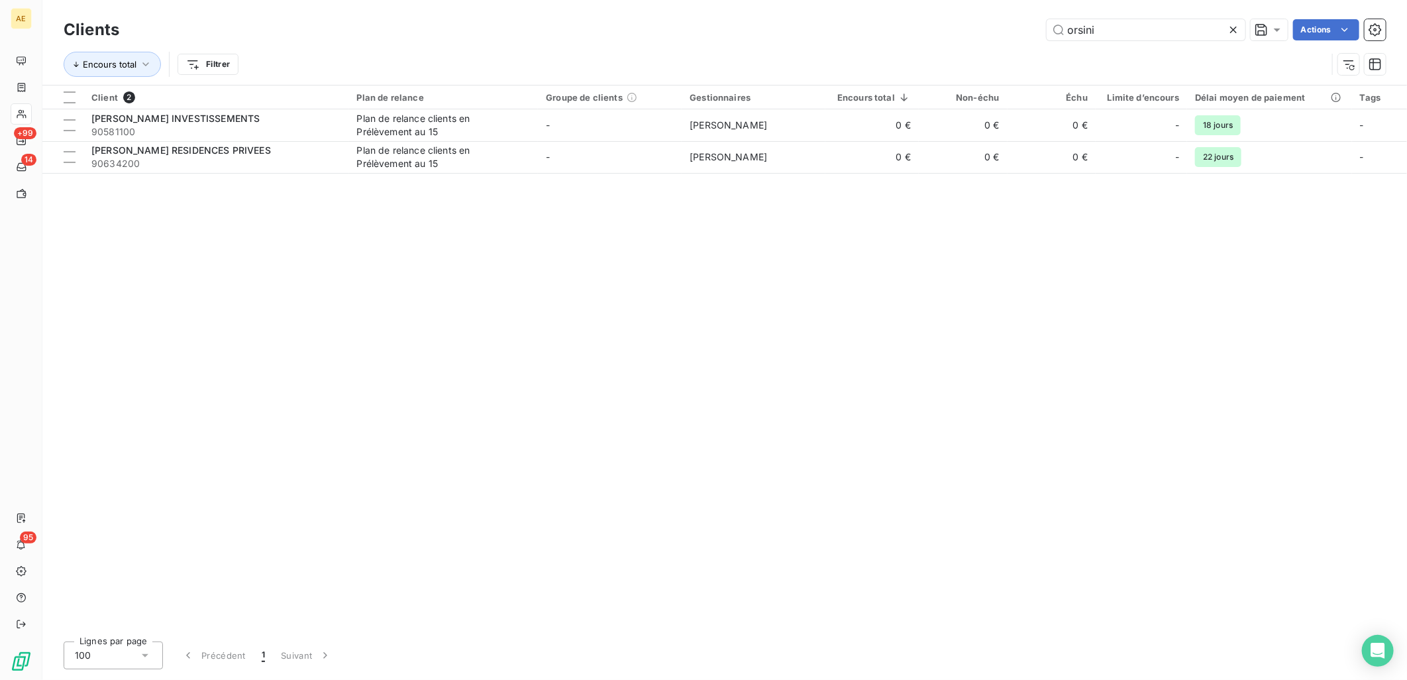
type input "orsini"
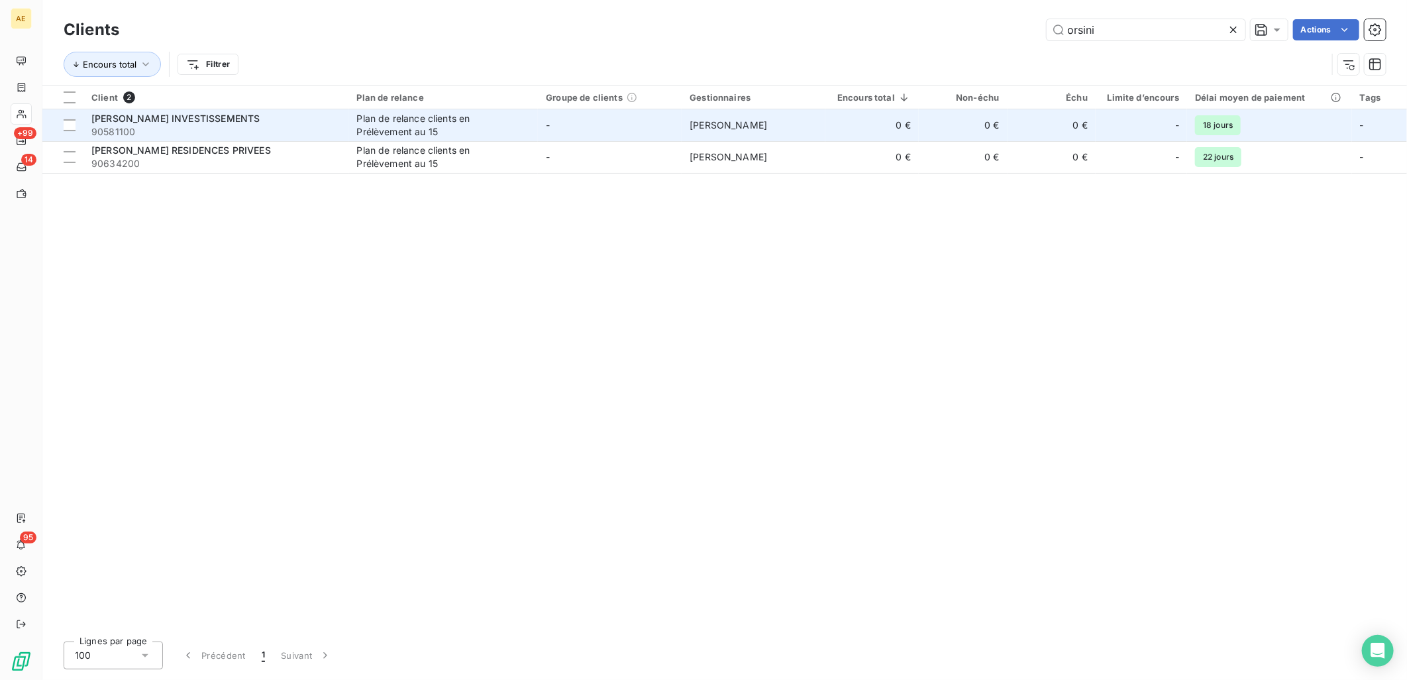
click at [270, 128] on span "90581100" at bounding box center [216, 131] width 250 height 13
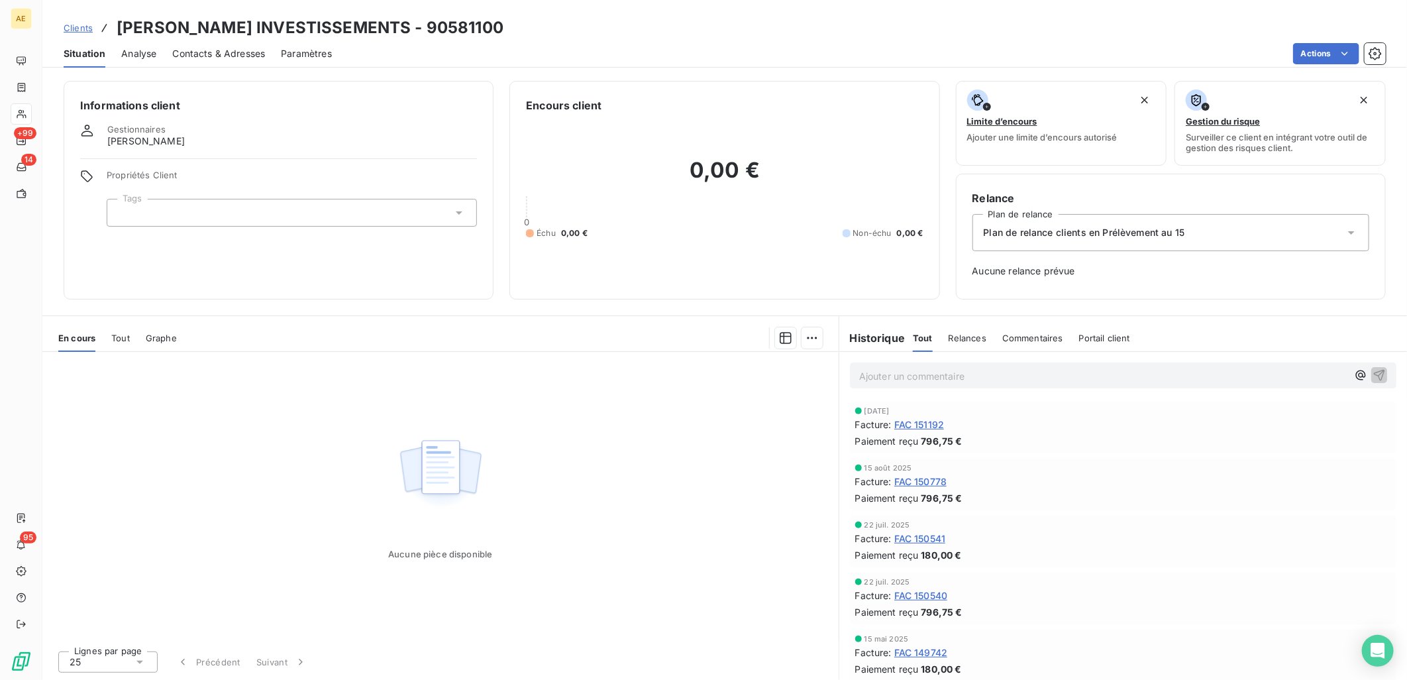
click at [936, 422] on span "FAC 151192" at bounding box center [919, 424] width 50 height 14
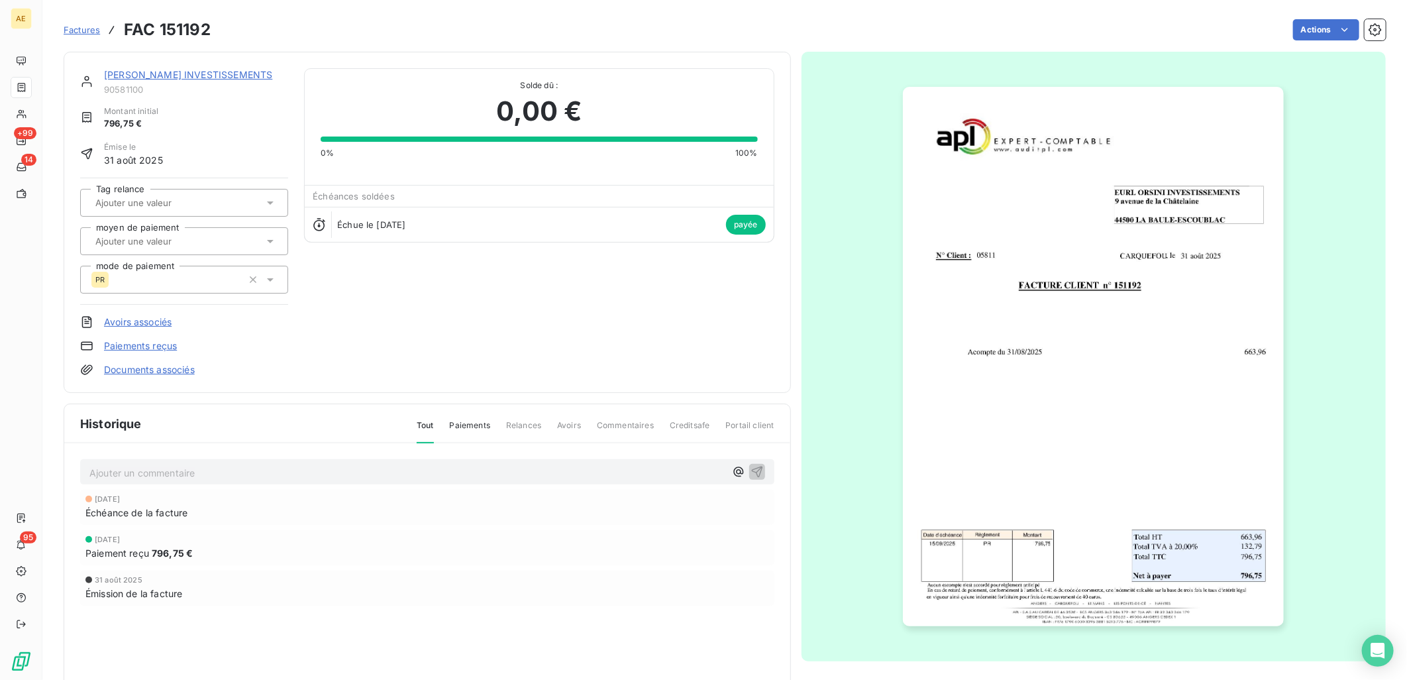
click at [1135, 315] on img "button" at bounding box center [1093, 356] width 381 height 539
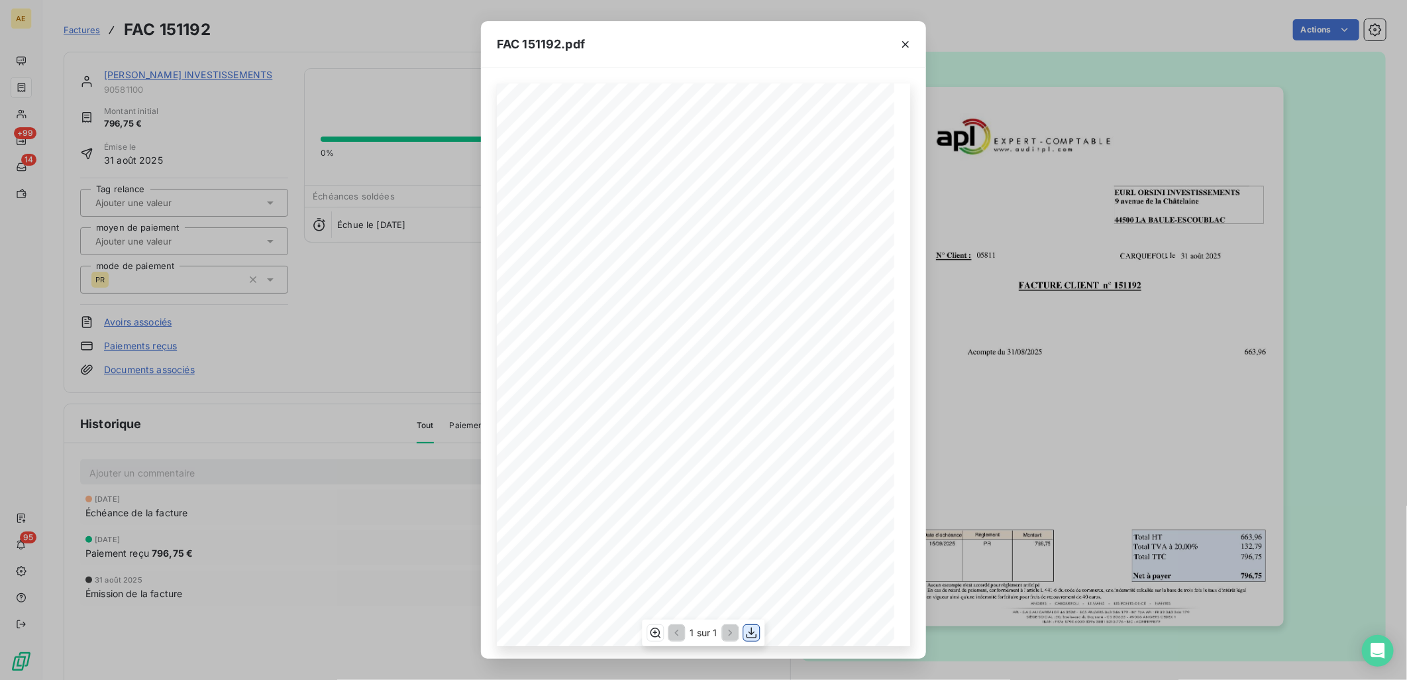
click at [744, 628] on button "button" at bounding box center [752, 633] width 16 height 16
click at [899, 40] on icon "button" at bounding box center [905, 44] width 13 height 13
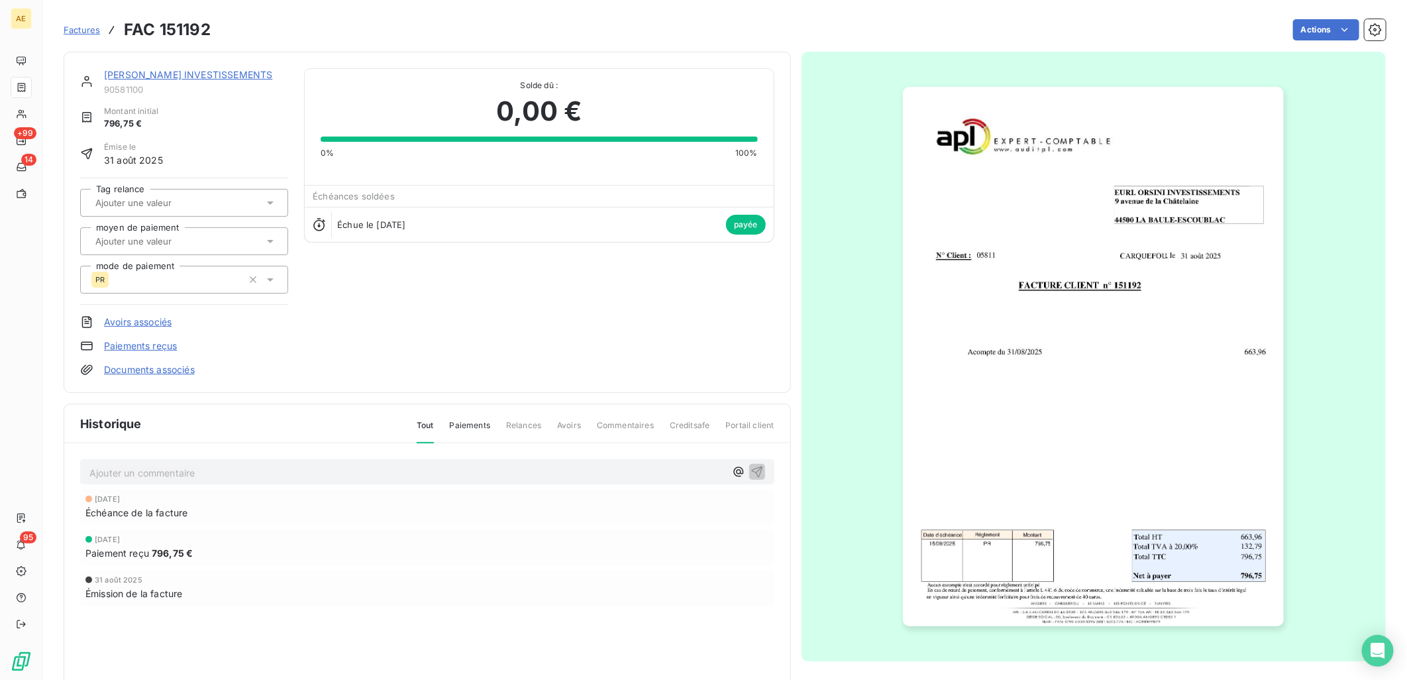
click at [187, 78] on link "[PERSON_NAME] INVESTISSEMENTS" at bounding box center [188, 74] width 168 height 11
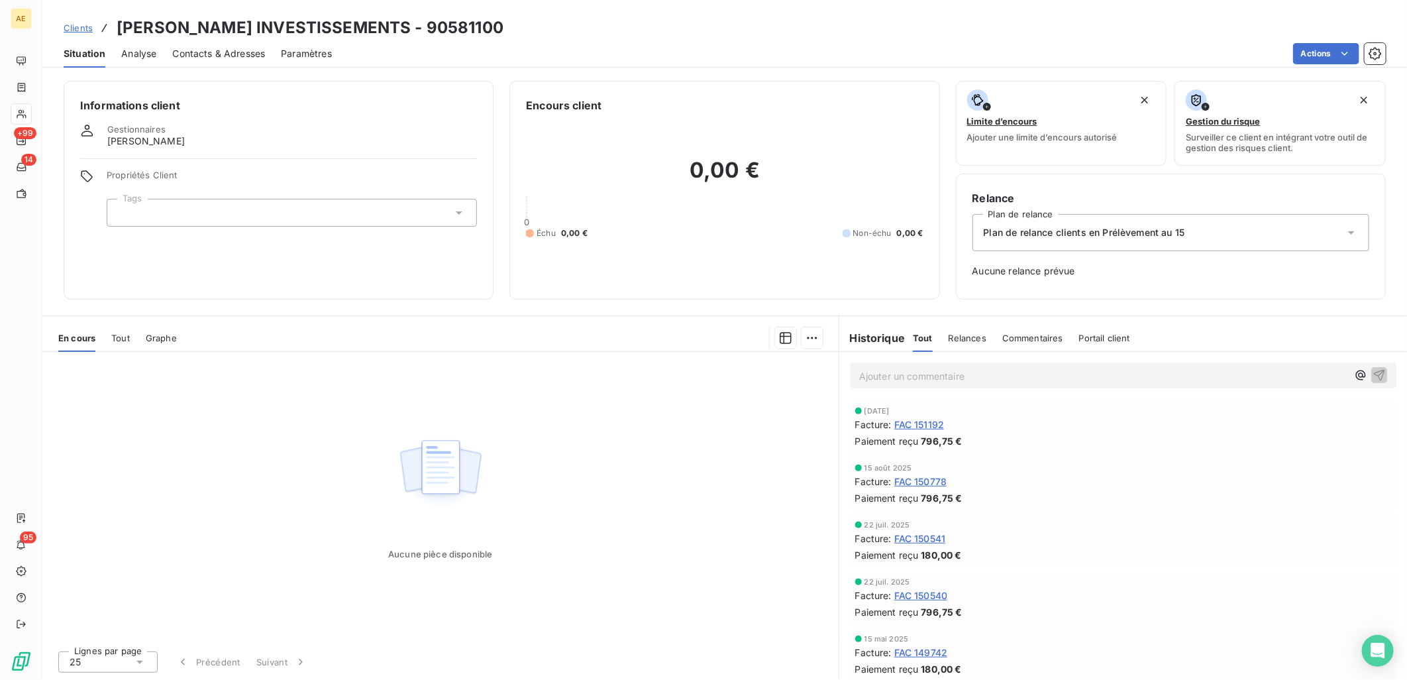
click at [76, 20] on div "Clients [PERSON_NAME] INVESTISSEMENTS - 90581100" at bounding box center [284, 28] width 440 height 24
click at [84, 28] on span "Clients" at bounding box center [78, 28] width 29 height 11
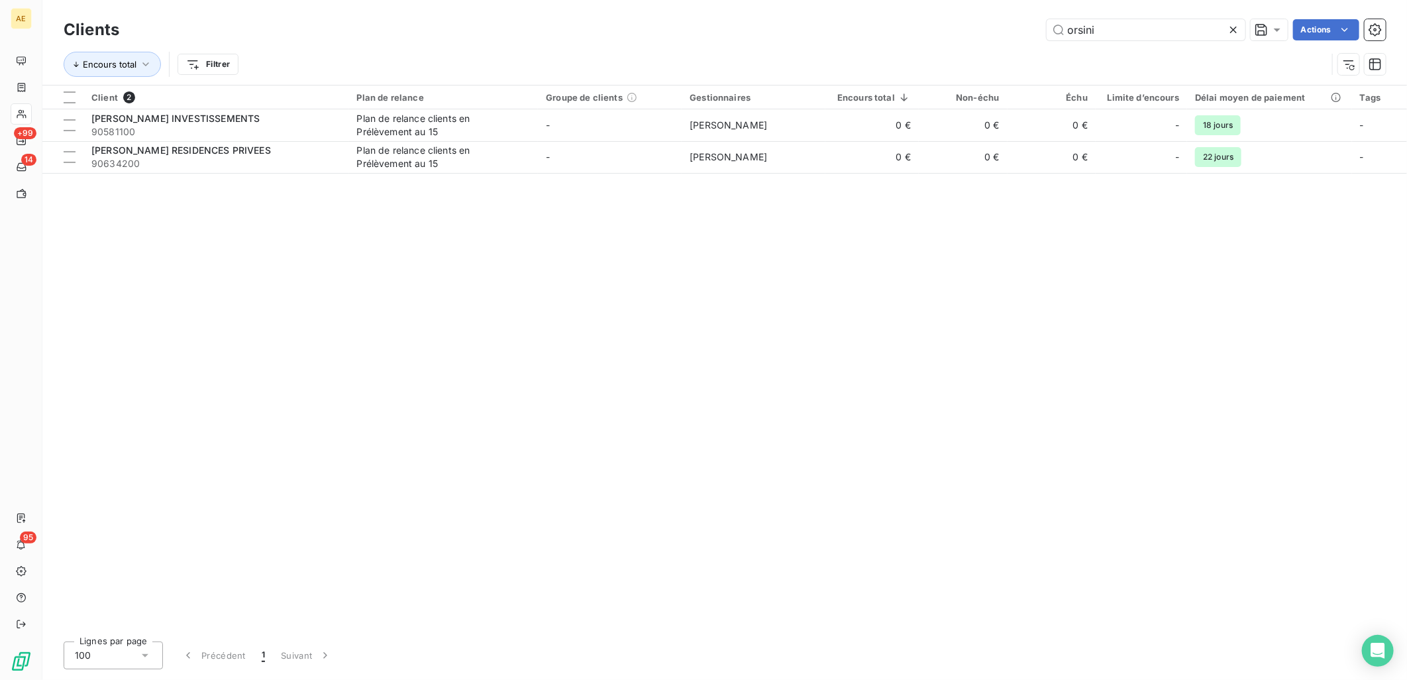
drag, startPoint x: 1133, startPoint y: 28, endPoint x: 663, endPoint y: 74, distance: 472.4
click at [676, 70] on div "Clients orsini Actions Encours total Filtrer" at bounding box center [725, 50] width 1322 height 69
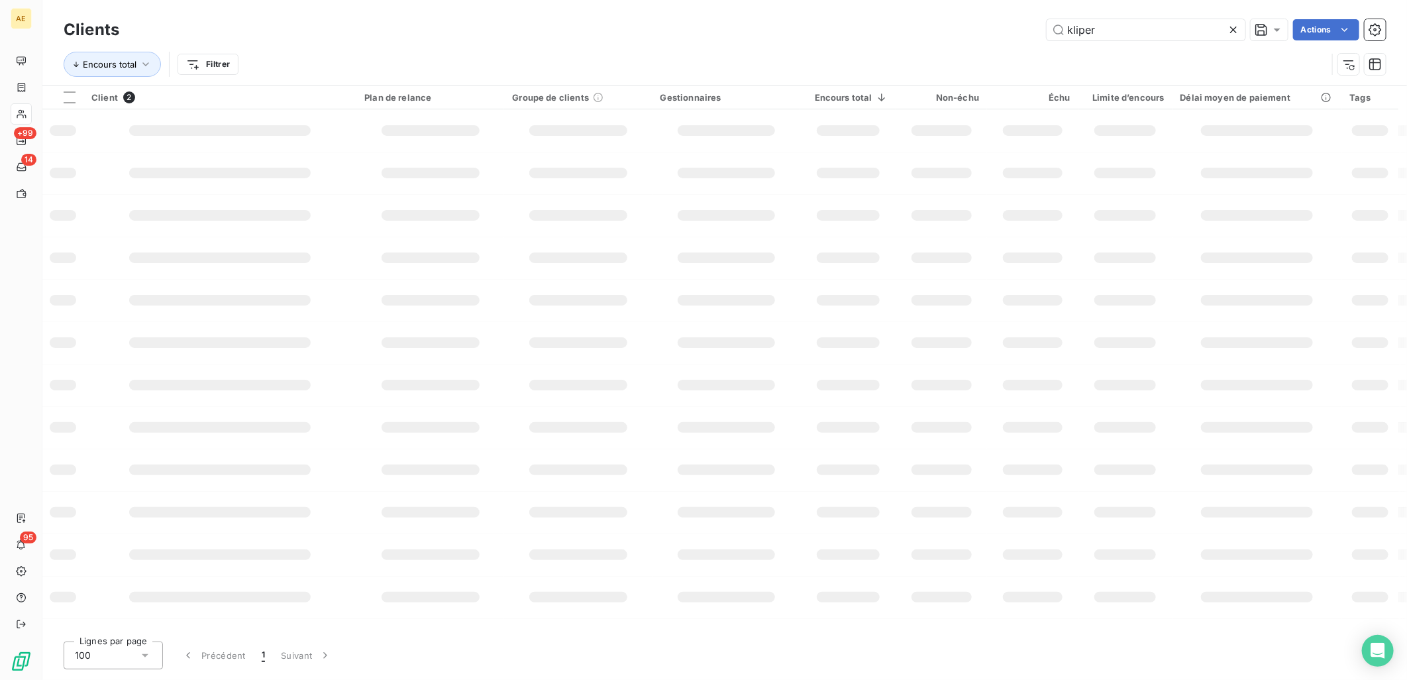
type input "kliper"
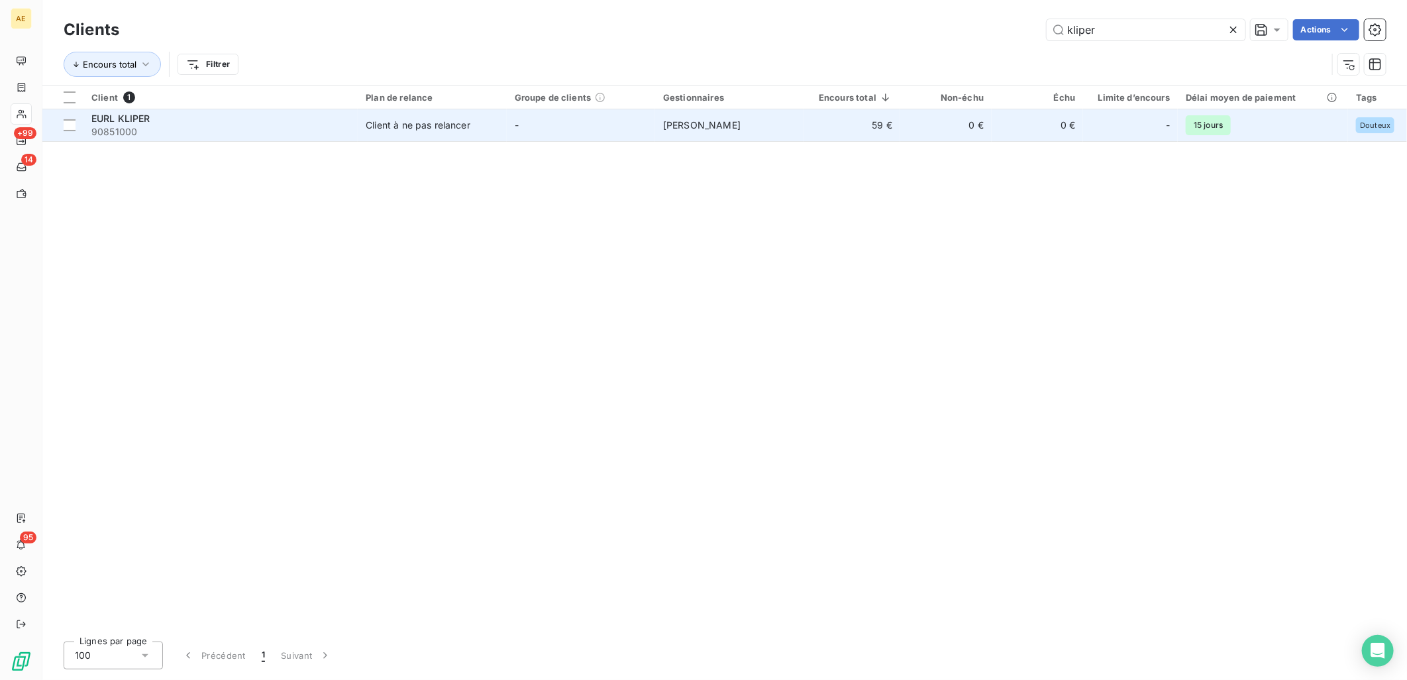
click at [288, 134] on span "90851000" at bounding box center [220, 131] width 258 height 13
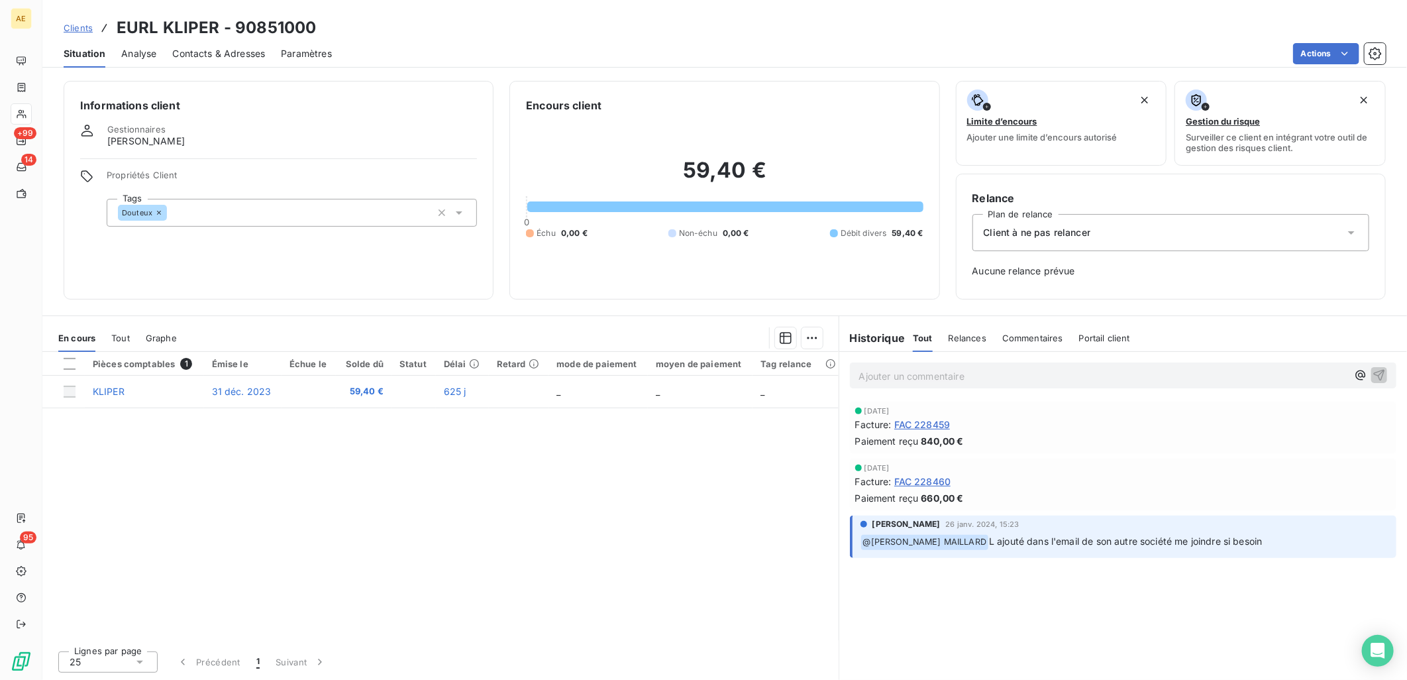
click at [934, 427] on span "FAC 228459" at bounding box center [922, 424] width 56 height 14
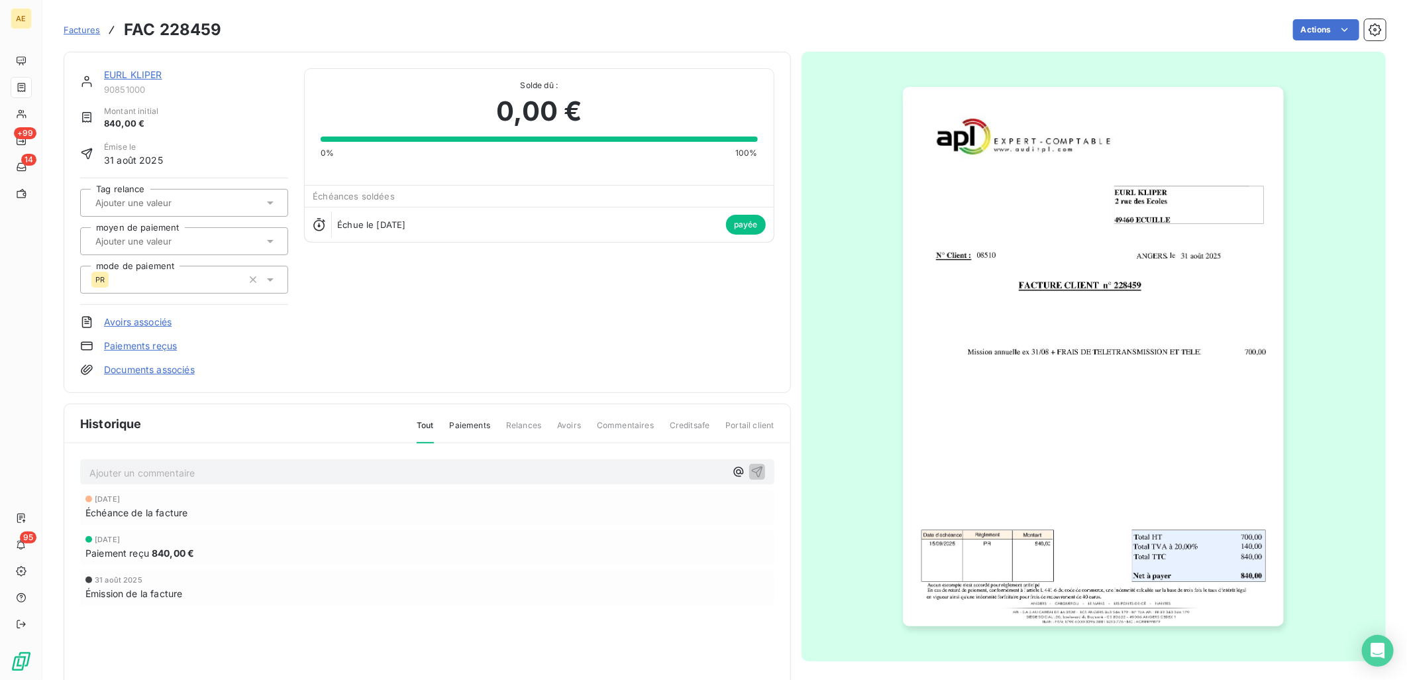
click at [121, 76] on link "EURL KLIPER" at bounding box center [133, 74] width 58 height 11
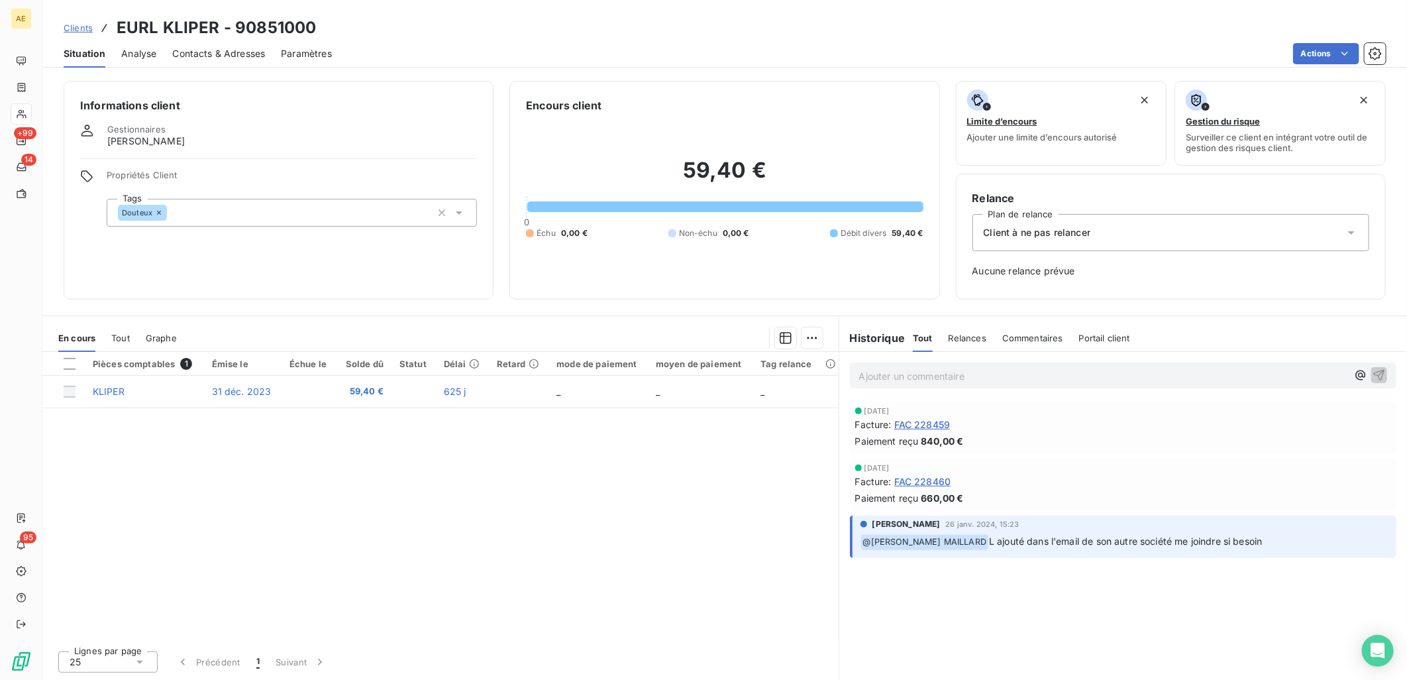
click at [936, 472] on div "[DATE] Facture : FAC 228460 Paiement reçu 660,00 €" at bounding box center [1123, 484] width 536 height 41
click at [936, 477] on span "FAC 228460" at bounding box center [922, 481] width 57 height 14
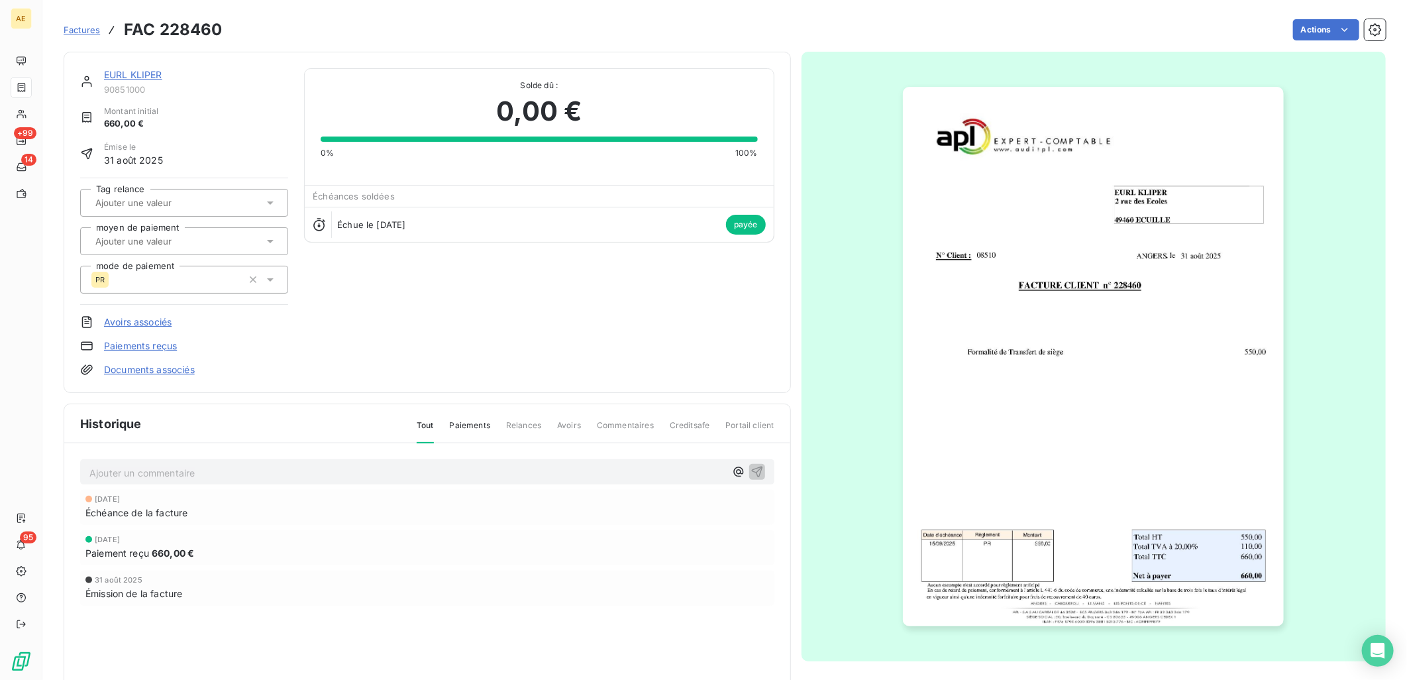
click at [130, 74] on link "EURL KLIPER" at bounding box center [133, 74] width 58 height 11
